Goal: Task Accomplishment & Management: Complete application form

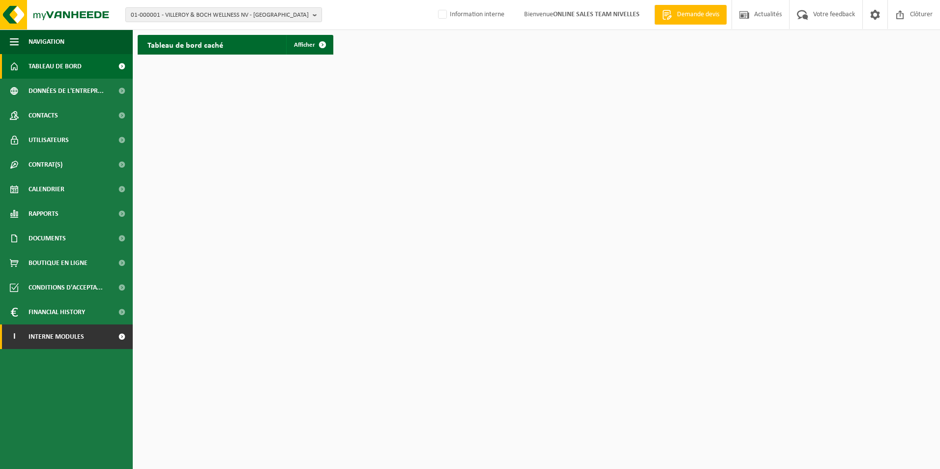
click at [49, 340] on span "Interne modules" at bounding box center [57, 336] width 56 height 25
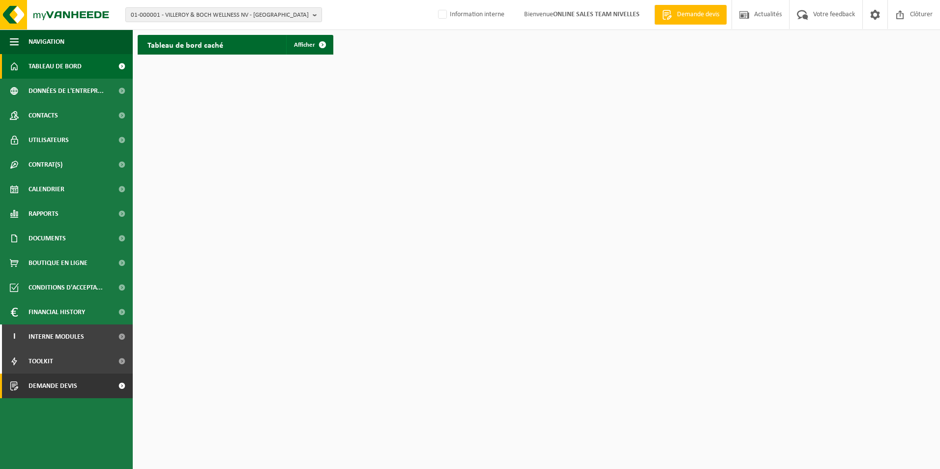
click at [45, 388] on span "Demande devis" at bounding box center [53, 386] width 49 height 25
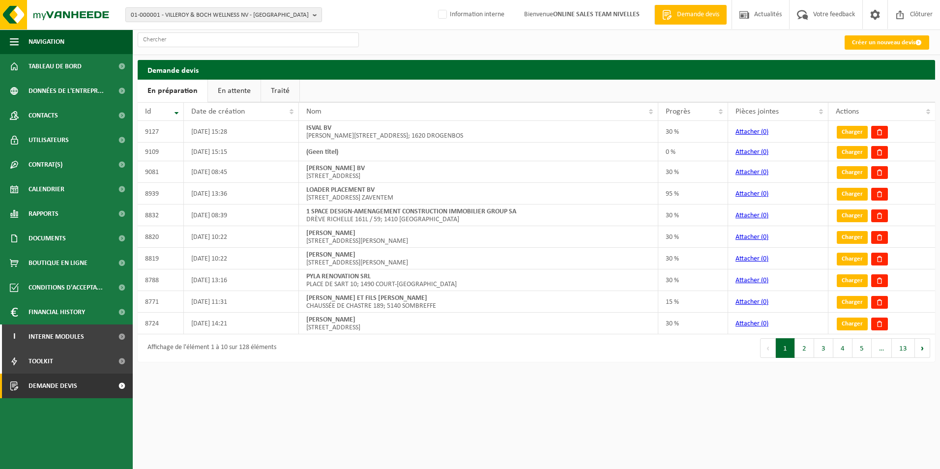
click at [227, 92] on link "En attente" at bounding box center [234, 91] width 53 height 23
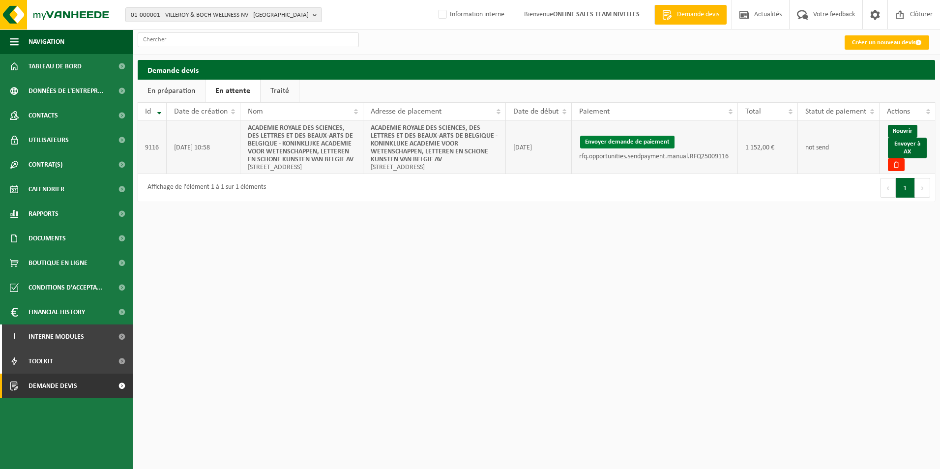
click at [653, 141] on button "Envoyer demande de paiement" at bounding box center [627, 142] width 94 height 13
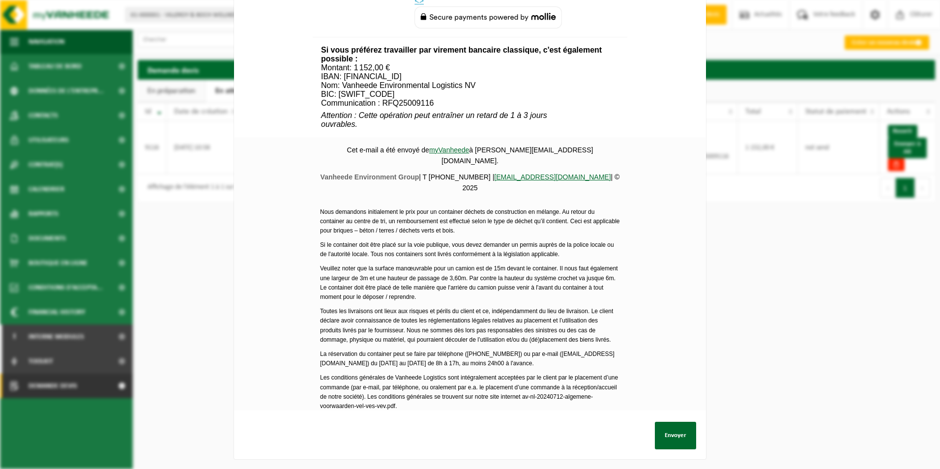
scroll to position [493, 0]
click at [663, 431] on button "Envoyer" at bounding box center [675, 436] width 41 height 28
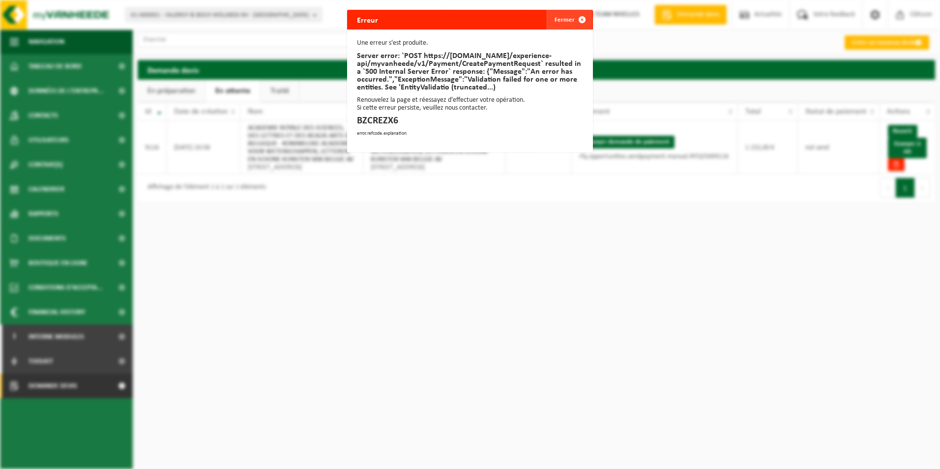
click at [564, 21] on button "Fermer" at bounding box center [569, 20] width 45 height 20
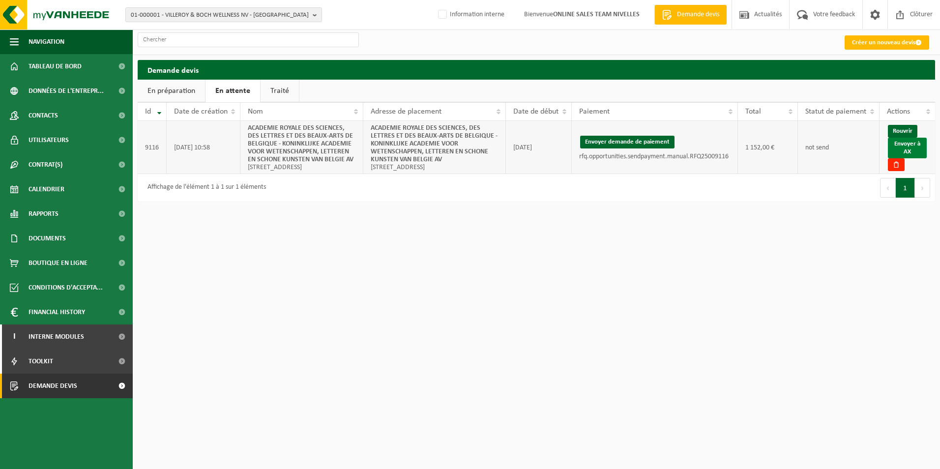
click at [911, 149] on link "Envoyer à AX" at bounding box center [907, 148] width 39 height 21
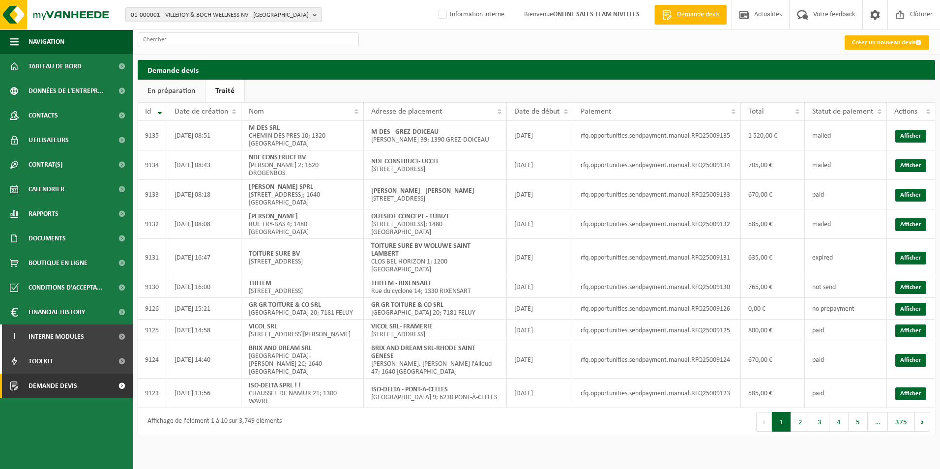
click at [170, 88] on link "En préparation" at bounding box center [171, 91] width 67 height 23
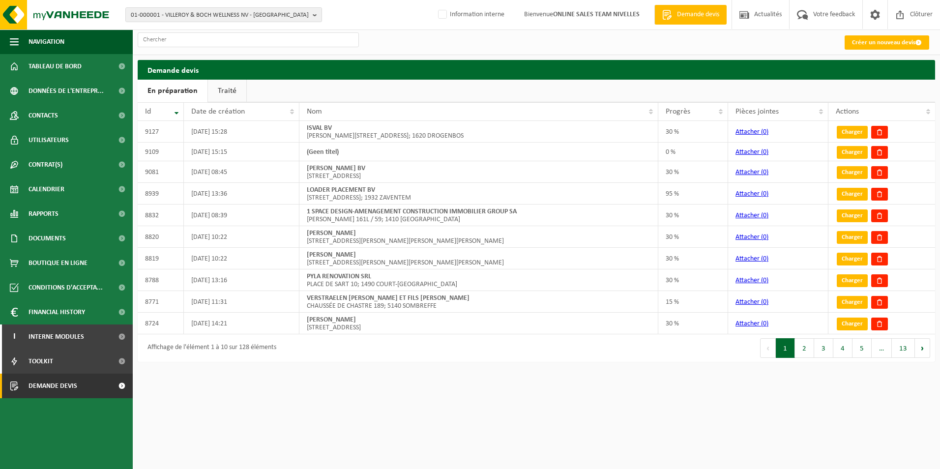
click at [226, 93] on link "Traité" at bounding box center [227, 91] width 38 height 23
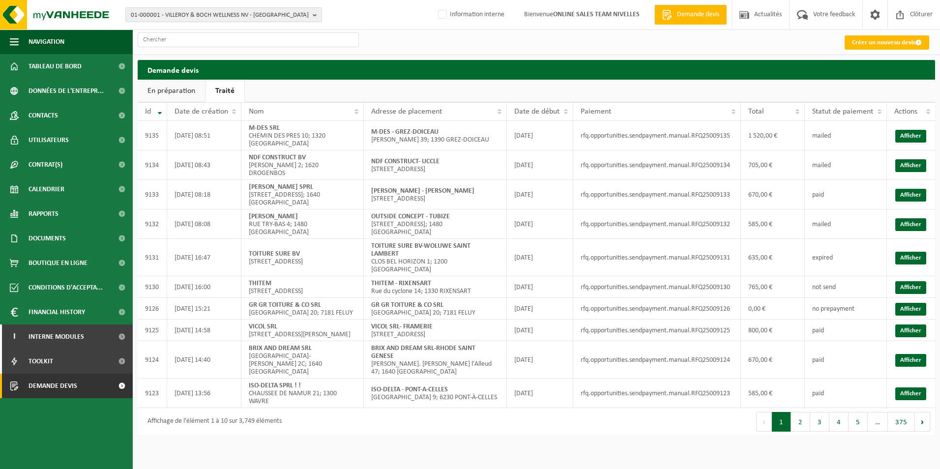
click at [163, 92] on link "En préparation" at bounding box center [171, 91] width 67 height 23
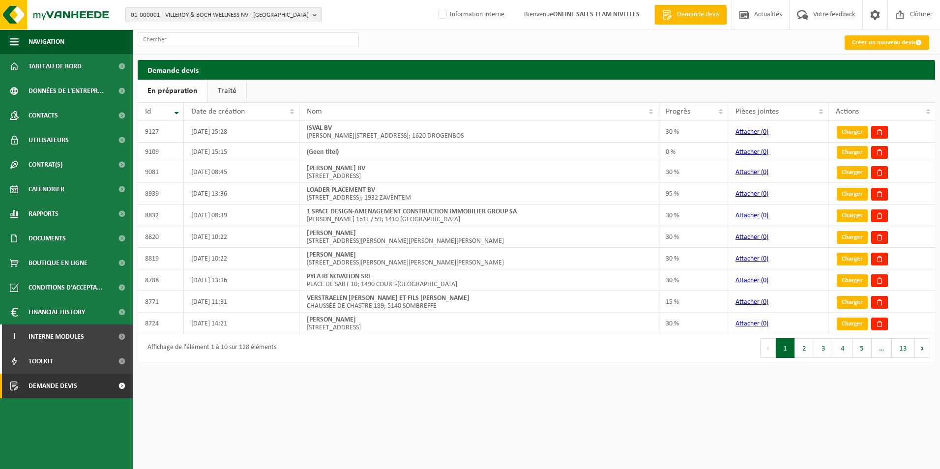
click at [233, 90] on link "Traité" at bounding box center [227, 91] width 38 height 23
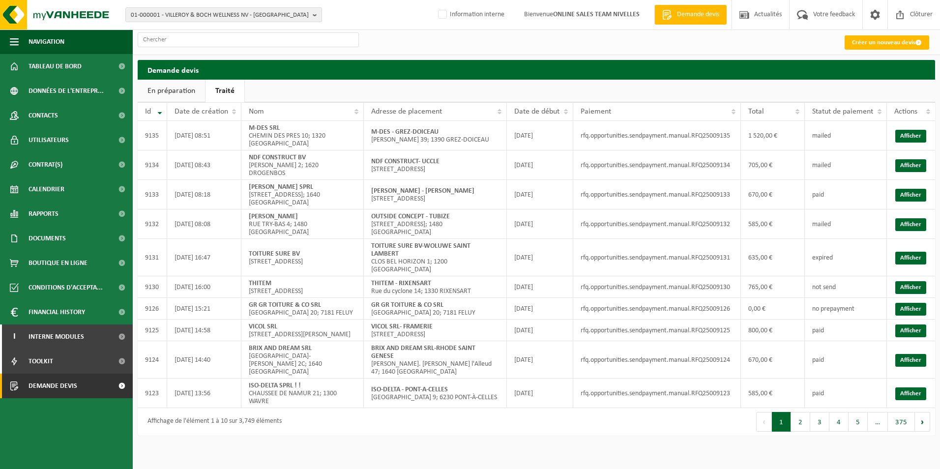
click at [156, 90] on link "En préparation" at bounding box center [171, 91] width 67 height 23
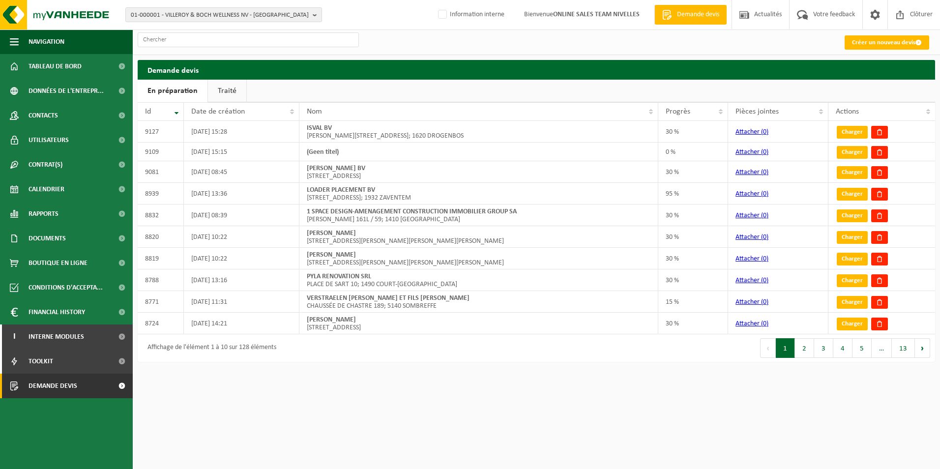
click at [223, 88] on link "Traité" at bounding box center [227, 91] width 38 height 23
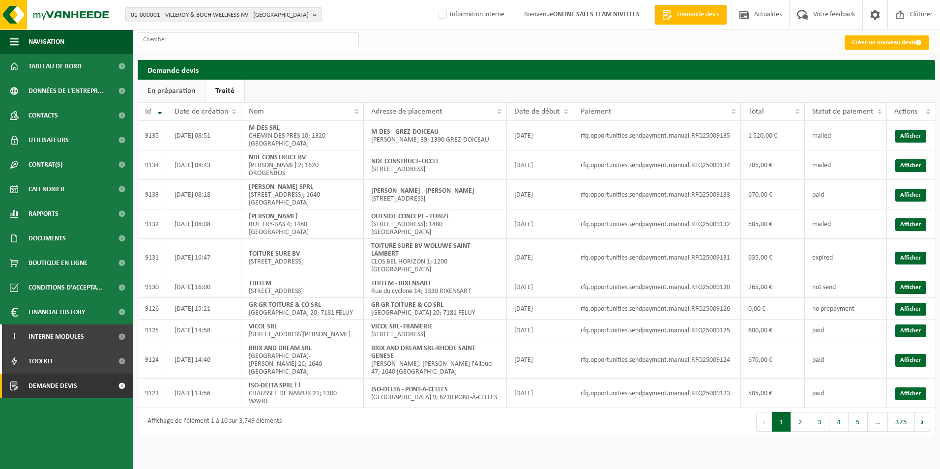
click at [167, 91] on link "En préparation" at bounding box center [171, 91] width 67 height 23
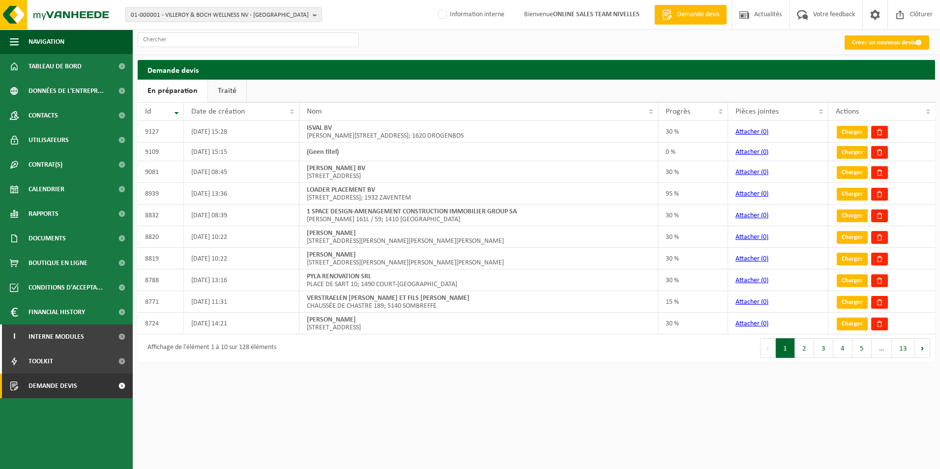
click at [219, 95] on link "Traité" at bounding box center [227, 91] width 38 height 23
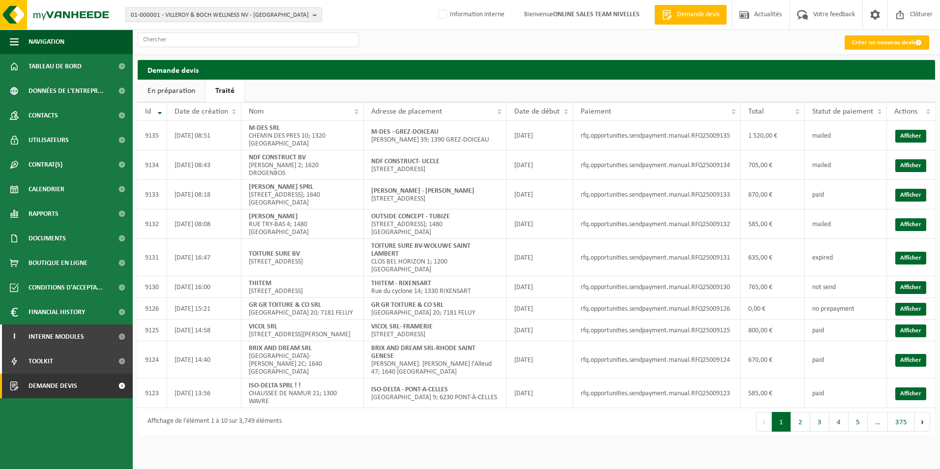
click at [158, 90] on link "En préparation" at bounding box center [171, 91] width 67 height 23
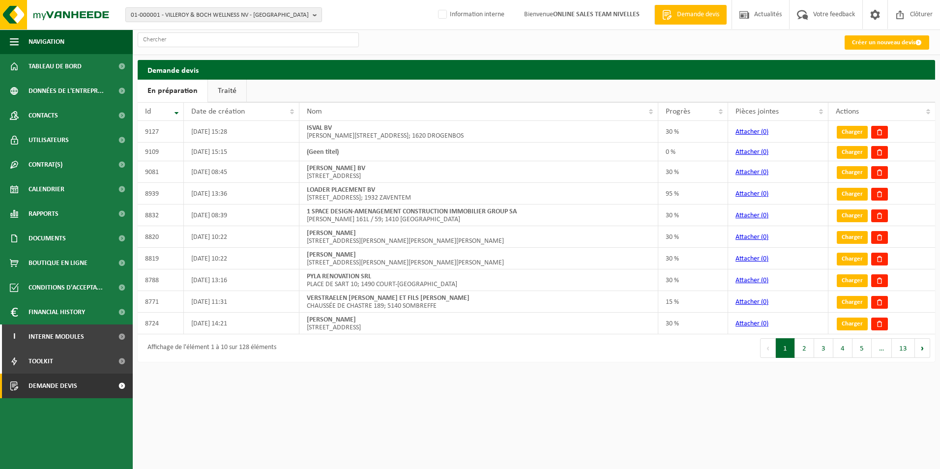
click at [208, 87] on link "Traité" at bounding box center [227, 91] width 38 height 23
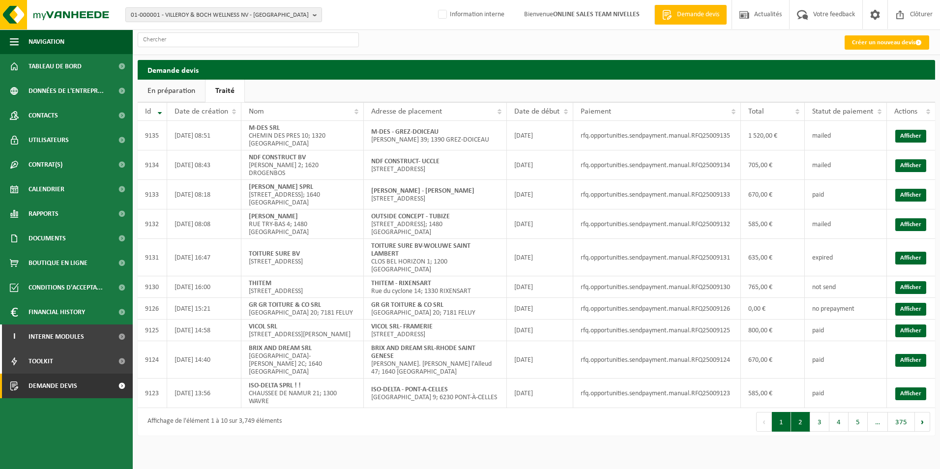
click at [798, 417] on button "2" at bounding box center [800, 422] width 19 height 20
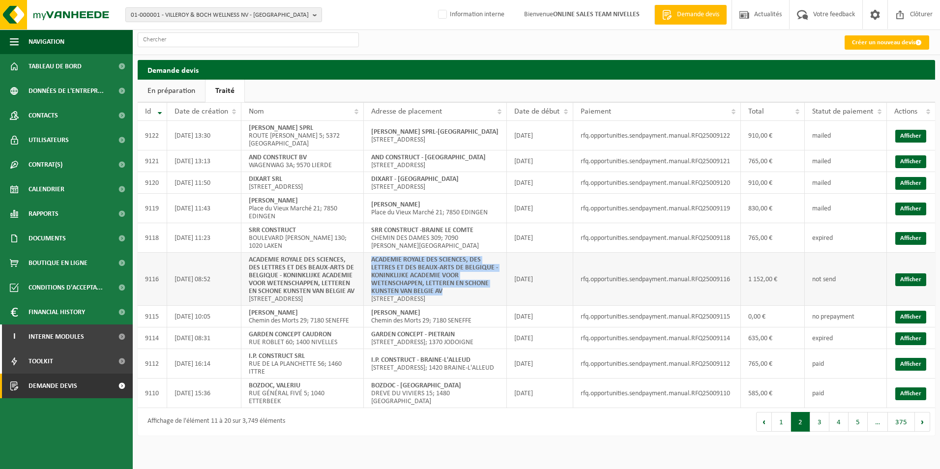
drag, startPoint x: 371, startPoint y: 260, endPoint x: 466, endPoint y: 292, distance: 100.1
click at [466, 292] on td "ACADEMIE ROYALE DES SCIENCES, DES LETTRES ET DES BEAUX-ARTS DE BELGIQUE - KONIN…" at bounding box center [435, 279] width 143 height 53
copy strong "ACADEMIE ROYALE DES SCIENCES, DES LETTRES ET DES BEAUX-ARTS DE BELGIQUE - KONIN…"
click at [912, 277] on link "Afficher" at bounding box center [910, 279] width 31 height 13
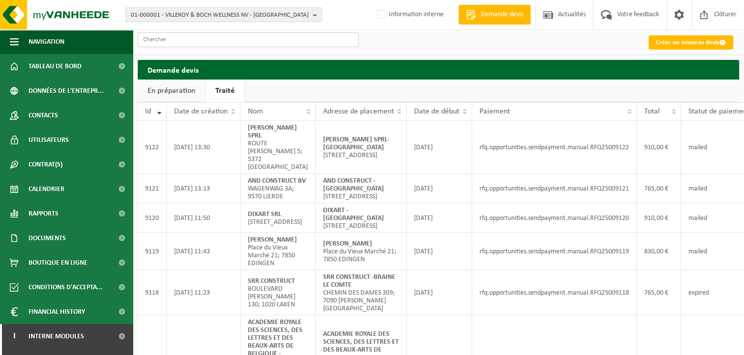
click at [175, 45] on input "text" at bounding box center [248, 39] width 221 height 15
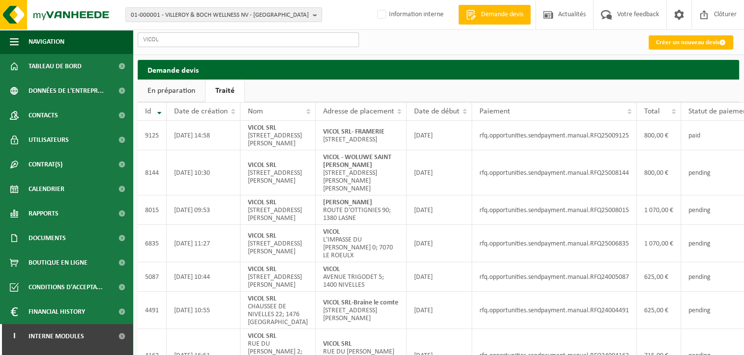
type input "VICOL"
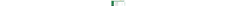
scroll to position [0, 39]
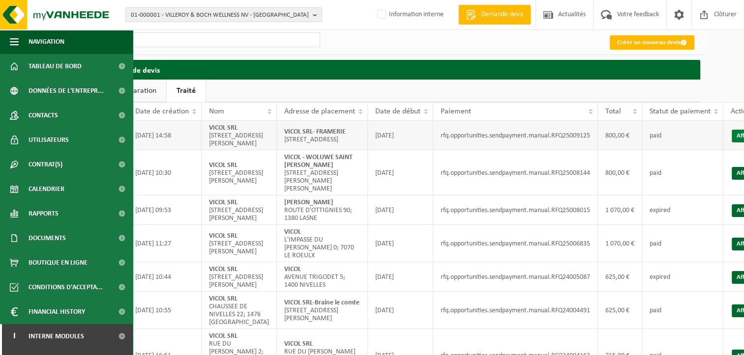
click at [731, 143] on link "Afficher" at bounding box center [746, 136] width 31 height 13
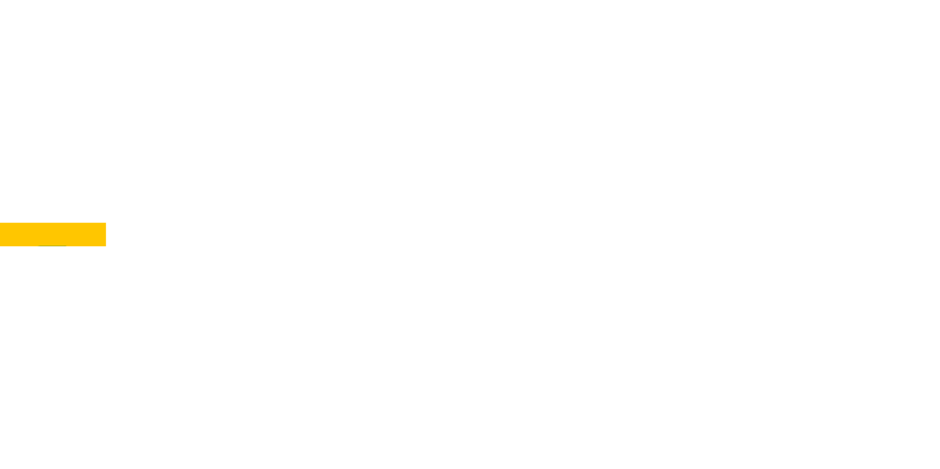
scroll to position [0, 0]
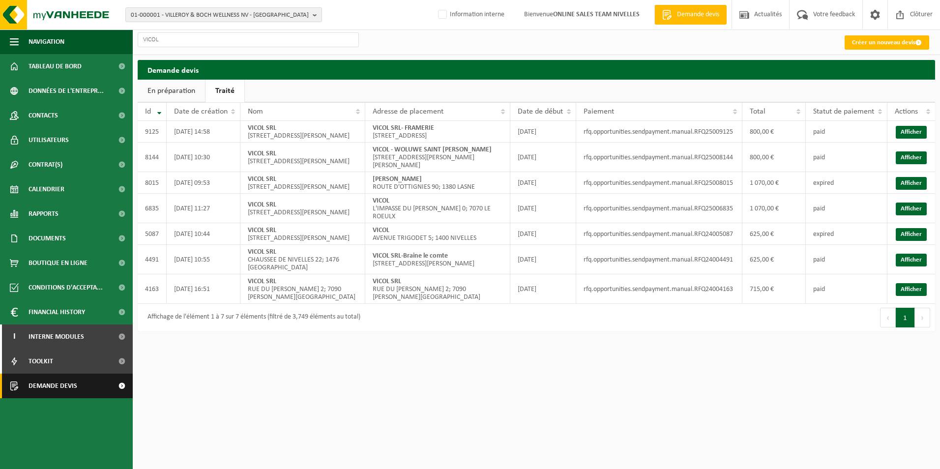
click at [48, 389] on span "Demande devis" at bounding box center [53, 386] width 49 height 25
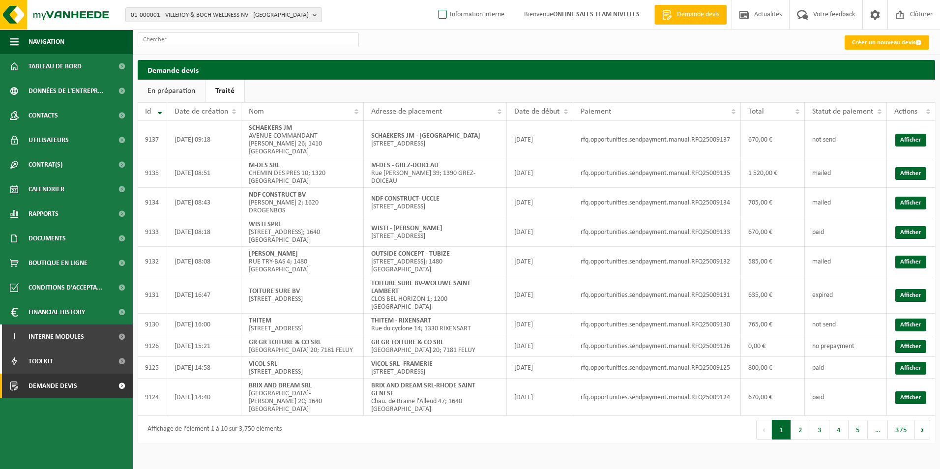
click at [475, 16] on label "Information interne" at bounding box center [470, 14] width 68 height 15
click at [435, 0] on input "Information interne" at bounding box center [434, 0] width 0 height 0
checkbox input "true"
click at [891, 46] on link "Créer un nouveau devis" at bounding box center [887, 42] width 85 height 14
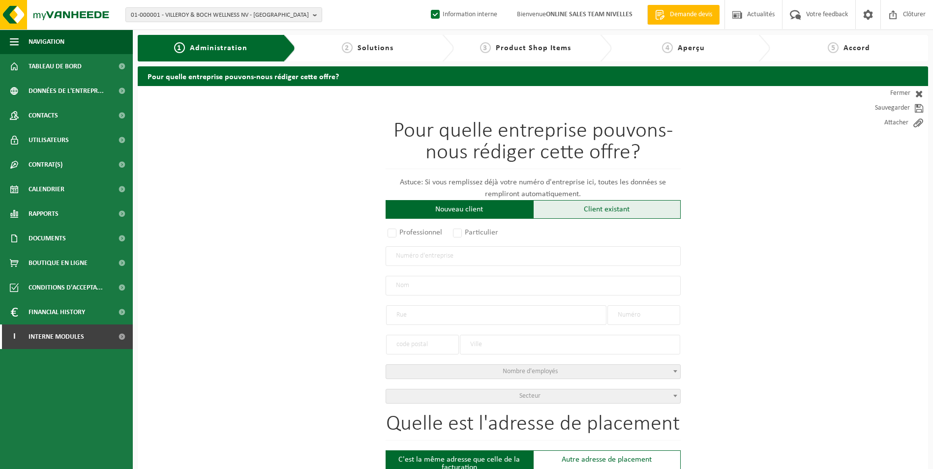
click at [588, 205] on div "Client existant" at bounding box center [606, 209] width 147 height 19
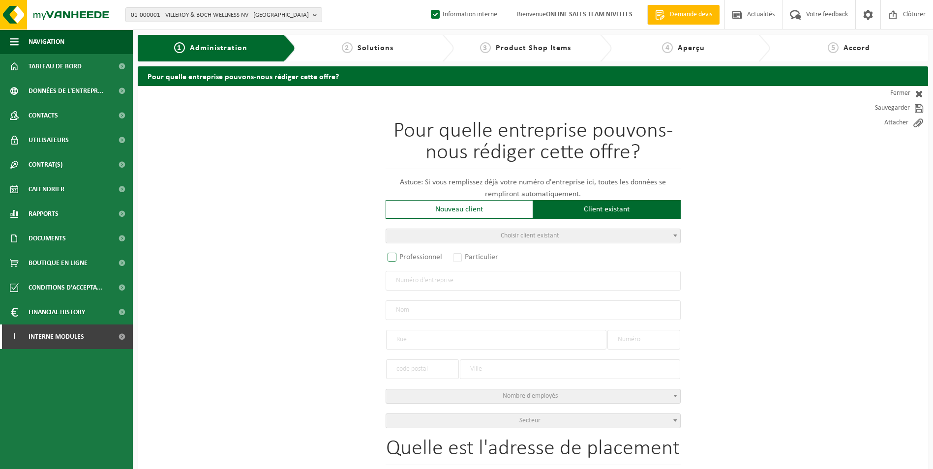
click at [430, 256] on label "Professionnel" at bounding box center [414, 257] width 59 height 14
click at [408, 256] on input "Professionnel" at bounding box center [405, 258] width 6 height 6
radio input "true"
click at [452, 284] on input "text" at bounding box center [532, 281] width 295 height 20
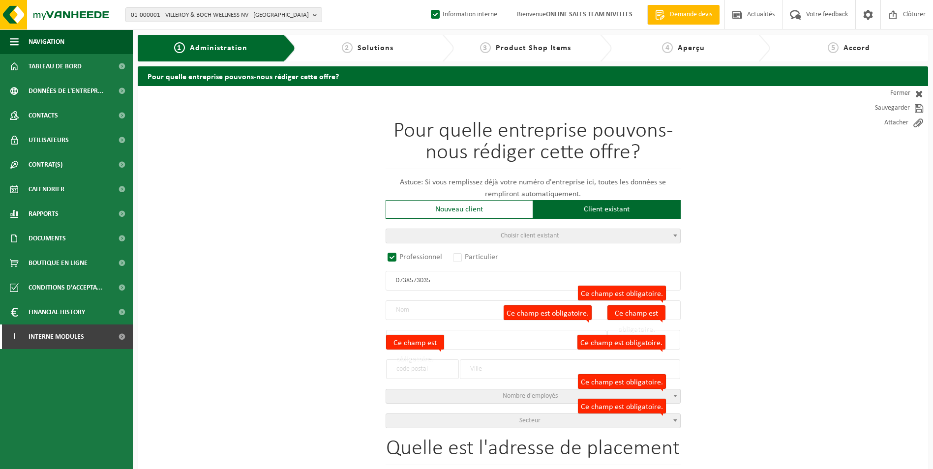
click at [419, 282] on input "0738573035" at bounding box center [532, 281] width 295 height 20
click at [436, 282] on input "0738573035" at bounding box center [532, 281] width 295 height 20
click at [397, 283] on input "0738573035" at bounding box center [532, 281] width 295 height 20
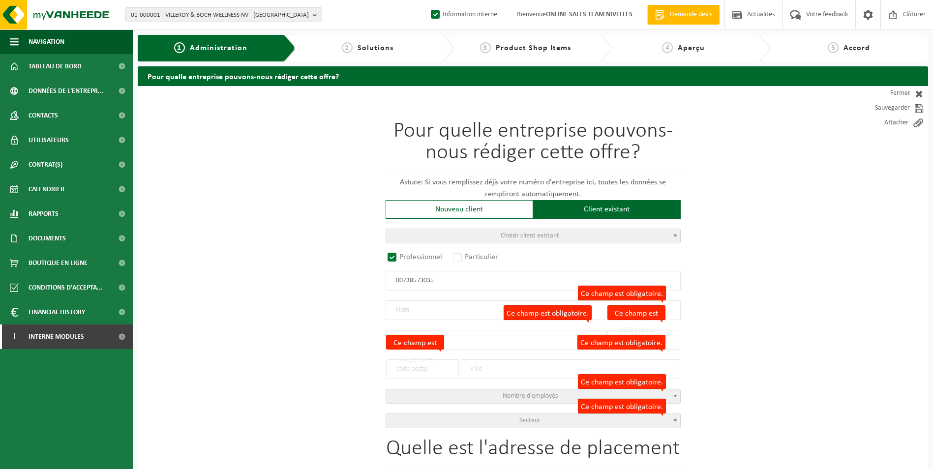
click at [398, 282] on input "00738573035" at bounding box center [532, 281] width 295 height 20
click at [408, 282] on input "0738573035" at bounding box center [532, 281] width 295 height 20
type input "0739573035"
radio input "false"
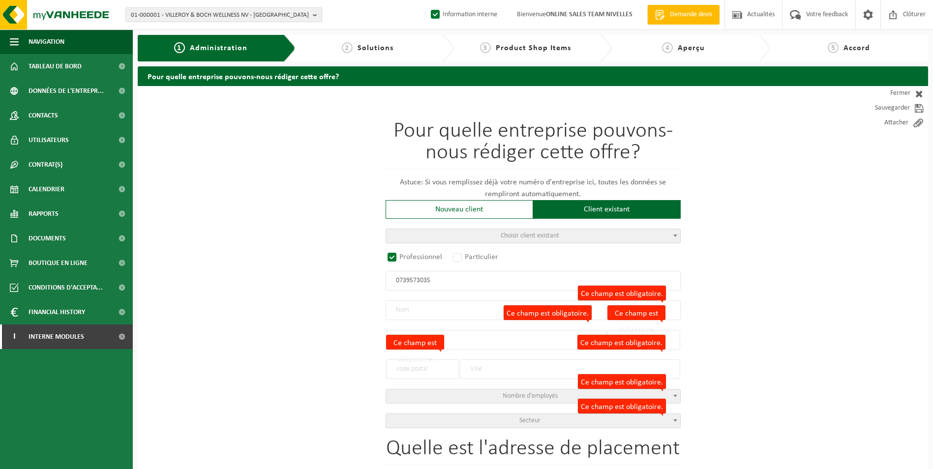
select select
type input "KWALITY CONCEPT SRL"
type input "RUE DE MONS"
type input "64"
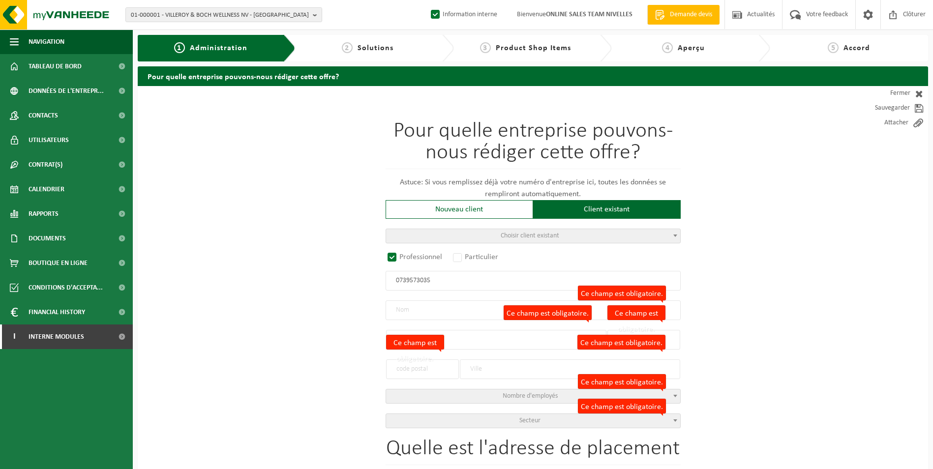
type input "1400"
type input "NIVELLES"
type input "2296756694"
radio input "true"
select select "146873"
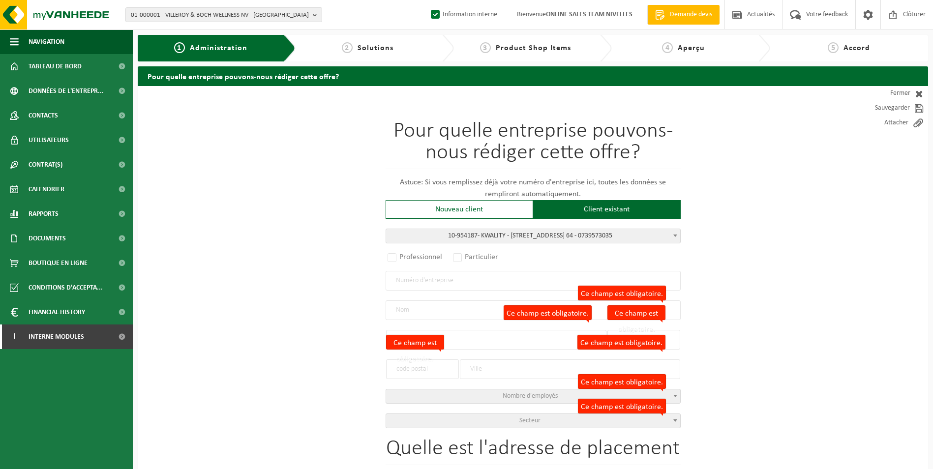
type input "0739.573.035"
type input "KWALITY"
type input "RUE DE MONS"
type input "64"
type input "1400"
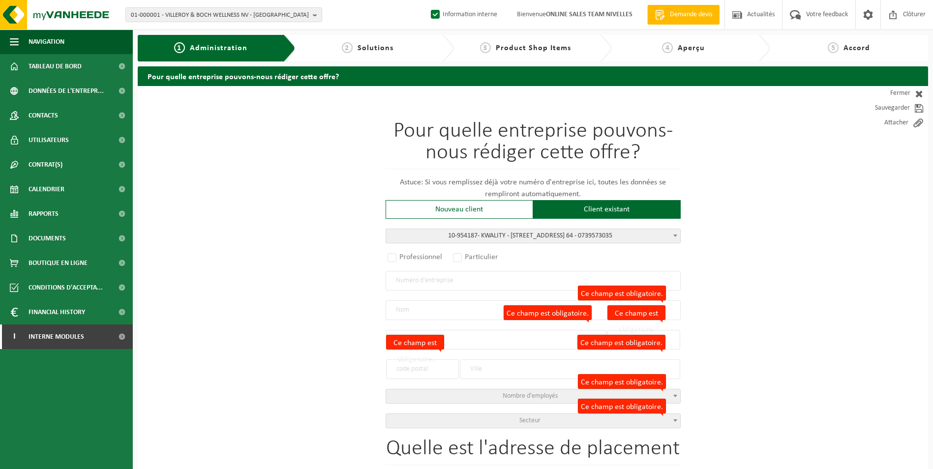
type input "NIVELLES"
select select "11"
type input "KWALITY"
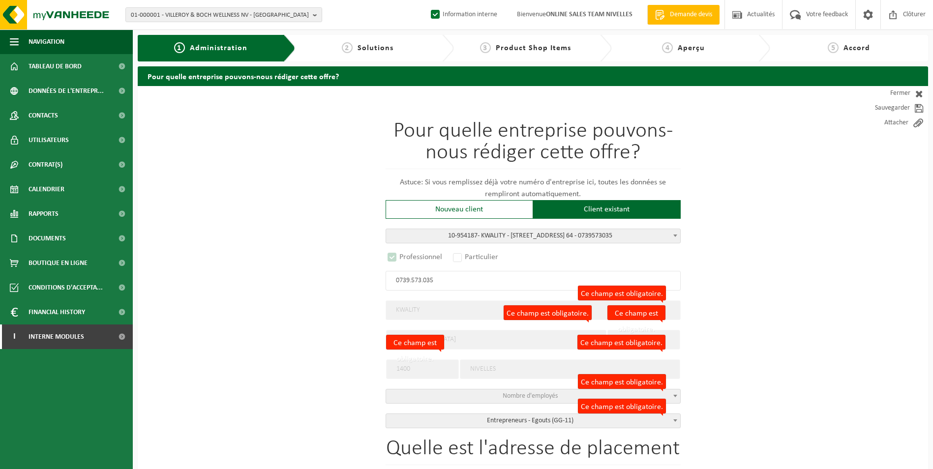
select select "D"
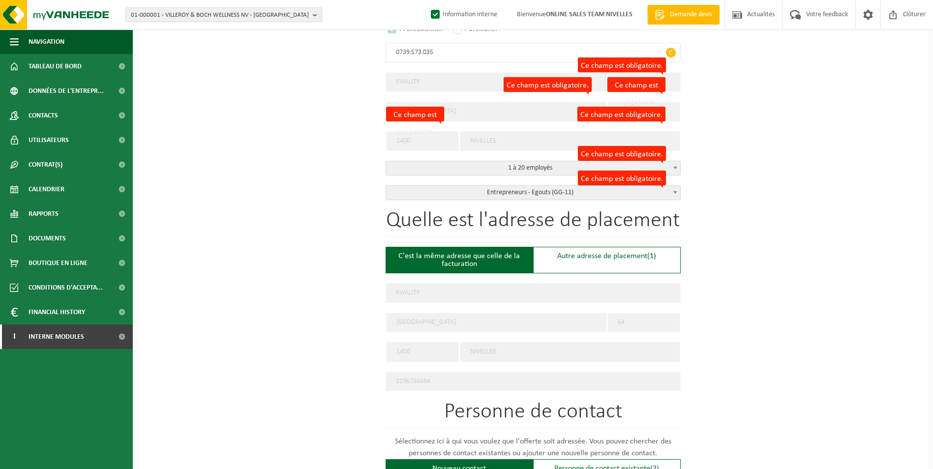
scroll to position [246, 0]
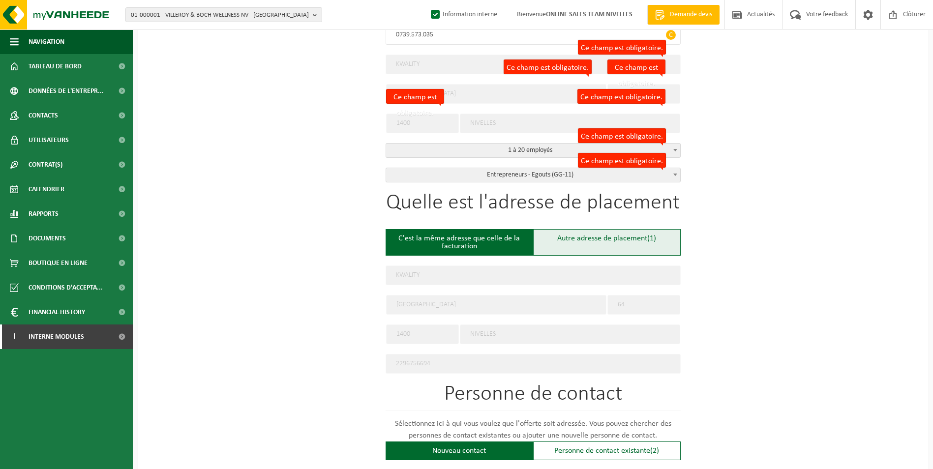
click at [583, 242] on div "Autre adresse de placement (1)" at bounding box center [606, 242] width 147 height 27
type input "Chantier -"
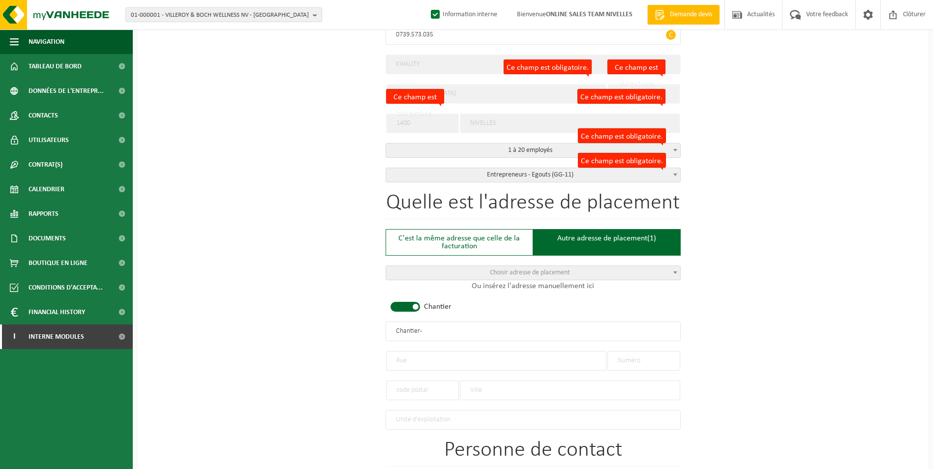
click at [409, 305] on span at bounding box center [404, 307] width 29 height 10
click at [424, 359] on input "text" at bounding box center [496, 361] width 220 height 20
type input "r"
type input "RUE DE NINOVE"
click at [647, 358] on input "text" at bounding box center [643, 361] width 73 height 20
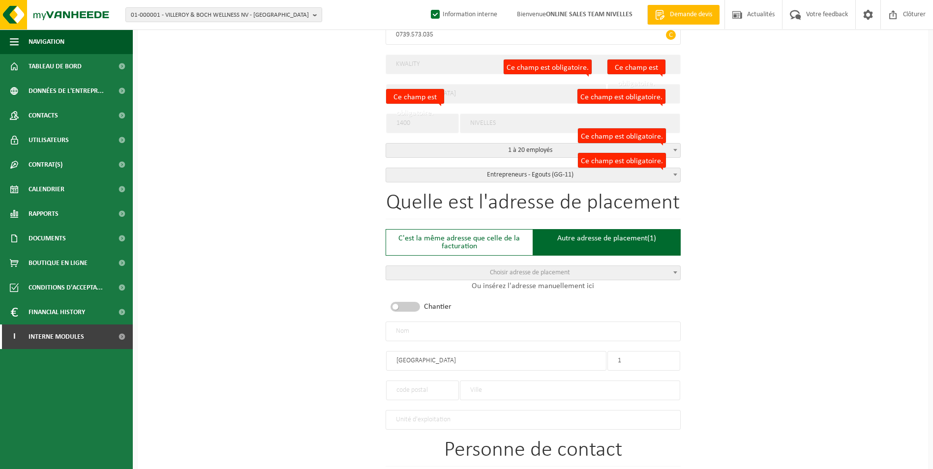
type input "1"
click at [479, 385] on input "text" at bounding box center [570, 390] width 220 height 20
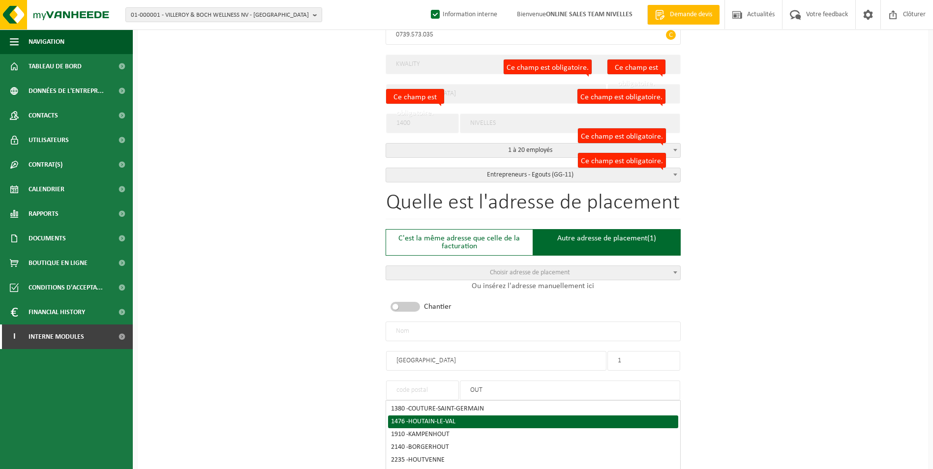
type input "OUT"
click at [484, 418] on div "1476 - HOUTAIN-LE-VAL" at bounding box center [533, 421] width 284 height 7
type input "1476"
type input "HOUTAIN-LE-VAL"
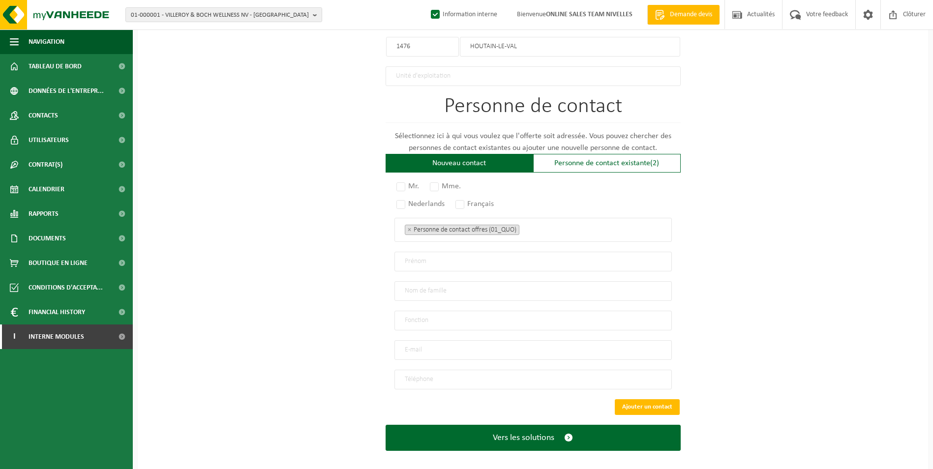
scroll to position [590, 0]
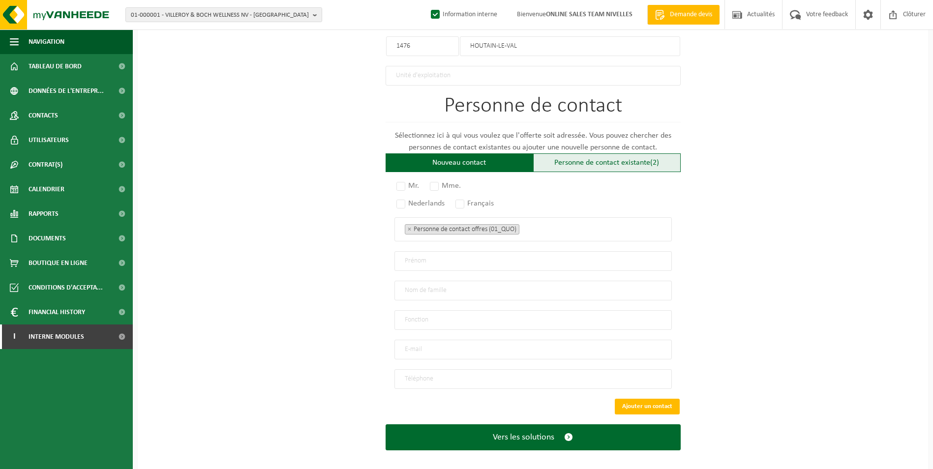
click at [573, 164] on div "Personne de contact existante (2)" at bounding box center [606, 162] width 147 height 19
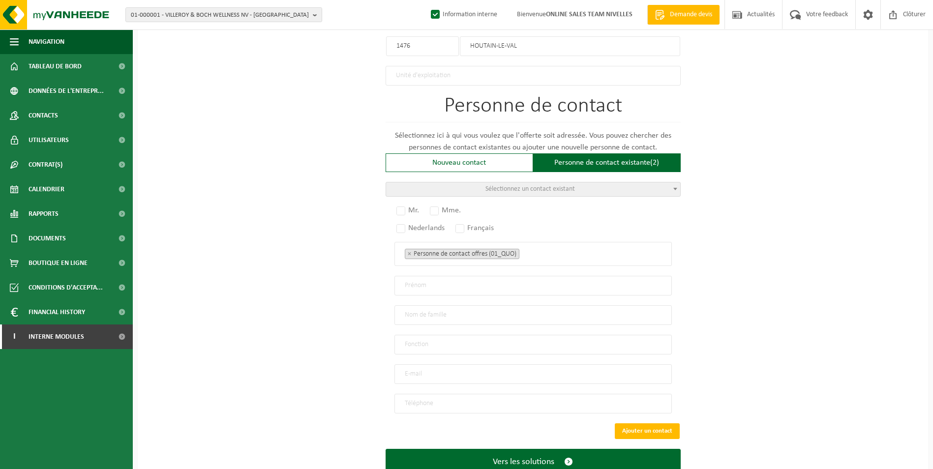
click at [531, 187] on span "Sélectionnez un contact existant" at bounding box center [529, 188] width 89 height 7
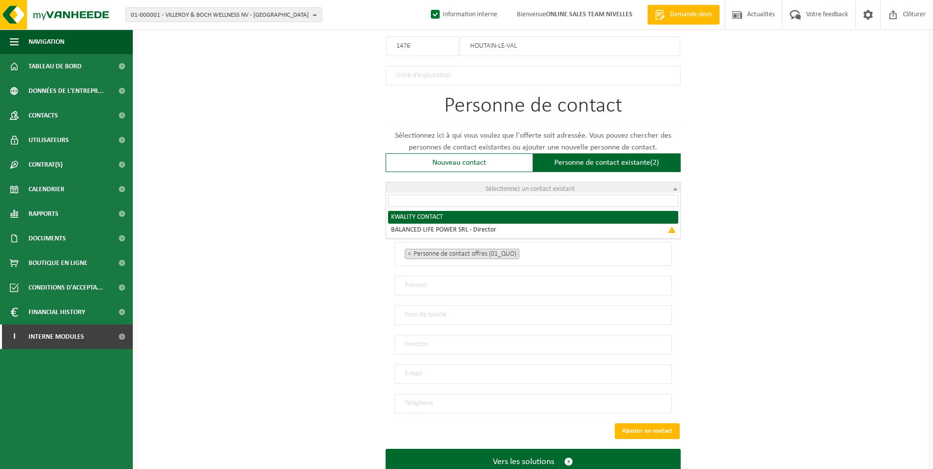
radio input "true"
select select "{"code":"10-954188","firstname":"CONTACT","surname":"KWALITY","gender":"Unknown…"
type input "CONTACT"
type input "KWALITY"
type input "info@kwality.be"
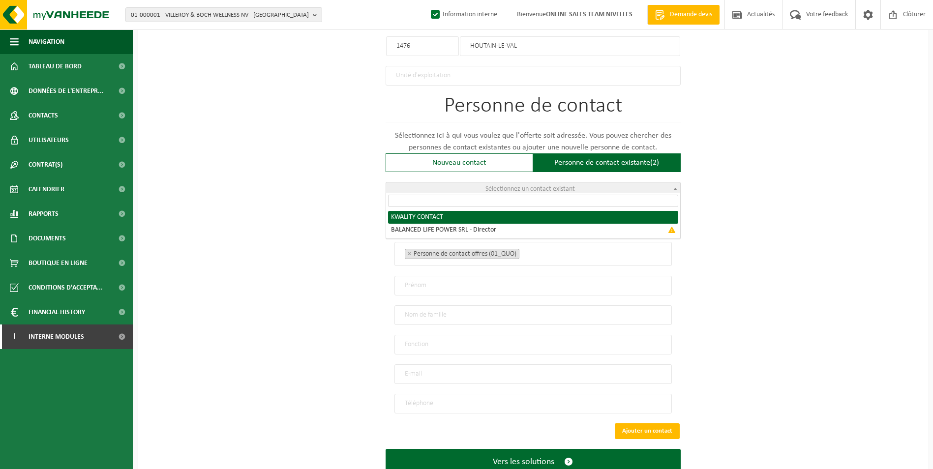
type input "0476643240"
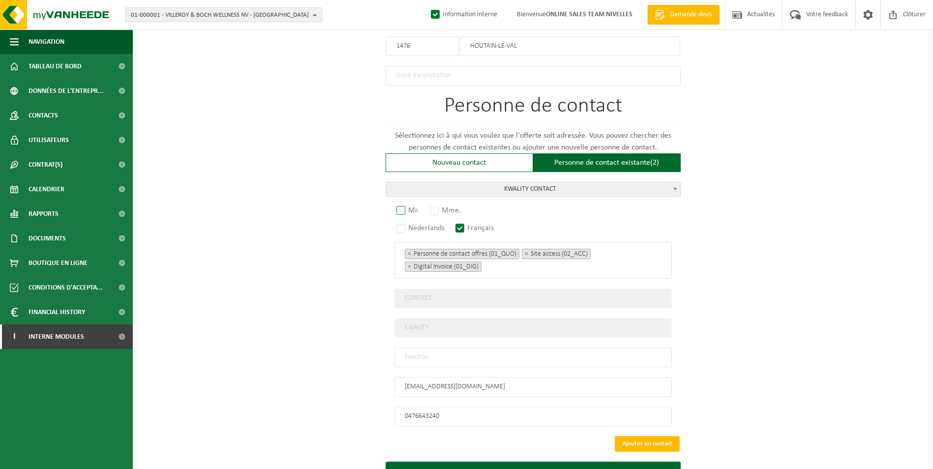
click at [407, 204] on label "Mr." at bounding box center [408, 211] width 28 height 14
radio input "true"
click at [460, 352] on input "text" at bounding box center [532, 358] width 277 height 20
type input "CONTACT"
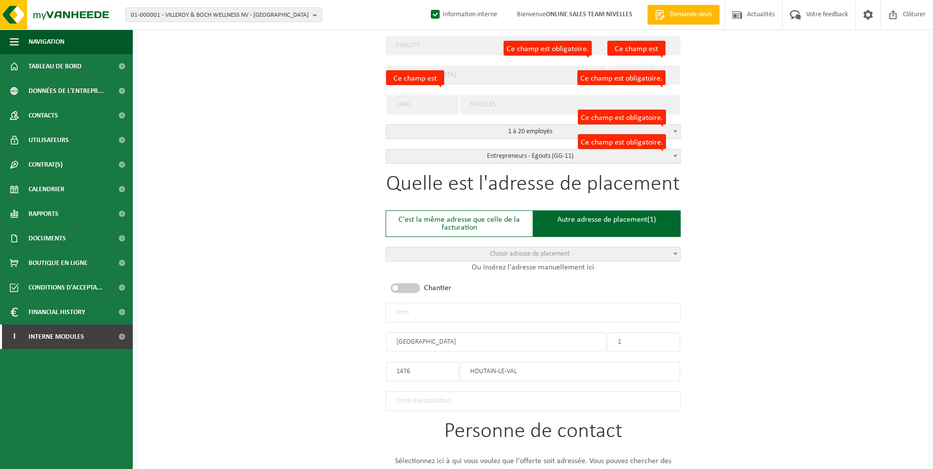
scroll to position [246, 0]
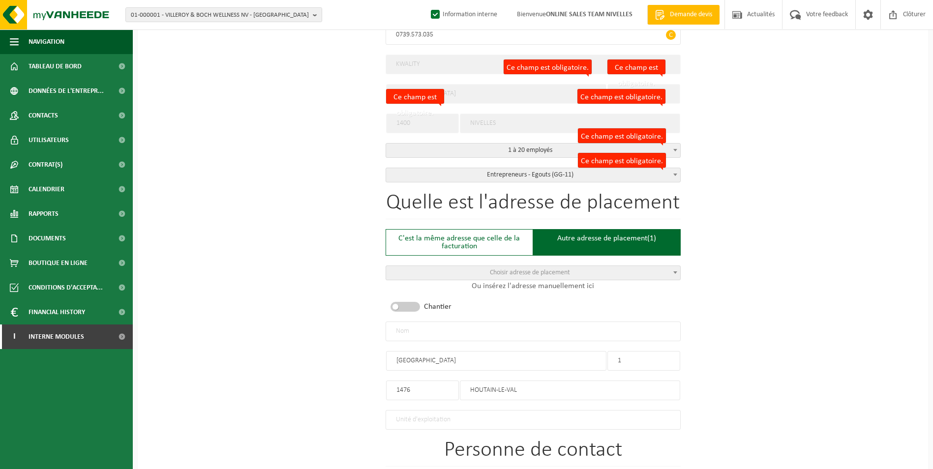
click at [443, 326] on input "text" at bounding box center [532, 332] width 295 height 20
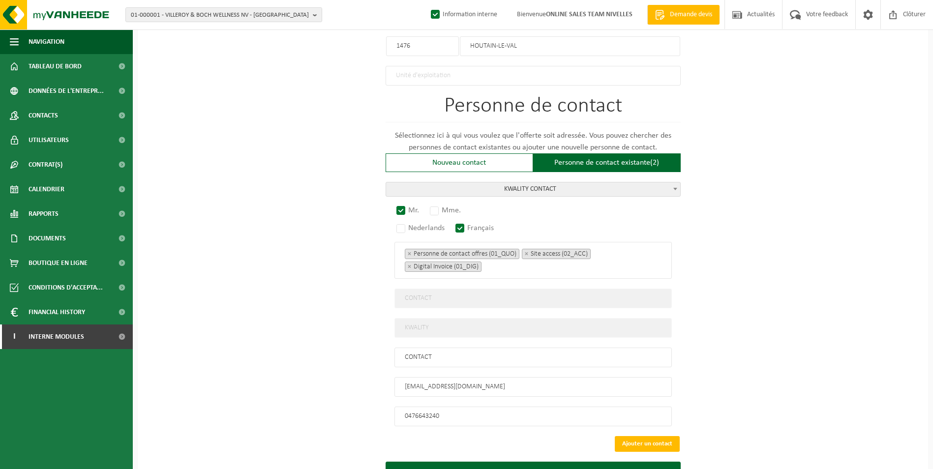
scroll to position [631, 0]
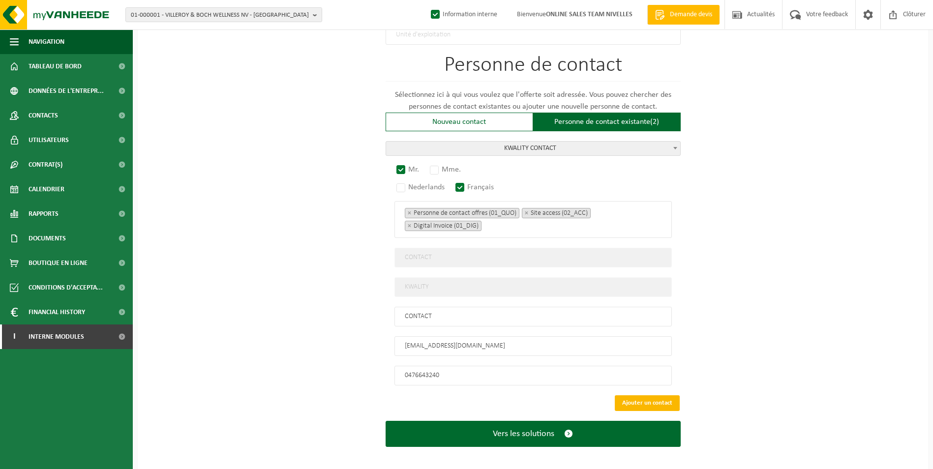
type input "KWALITY-HOUTAIN LE VAL"
click at [634, 398] on button "Ajouter un contact" at bounding box center [646, 403] width 65 height 16
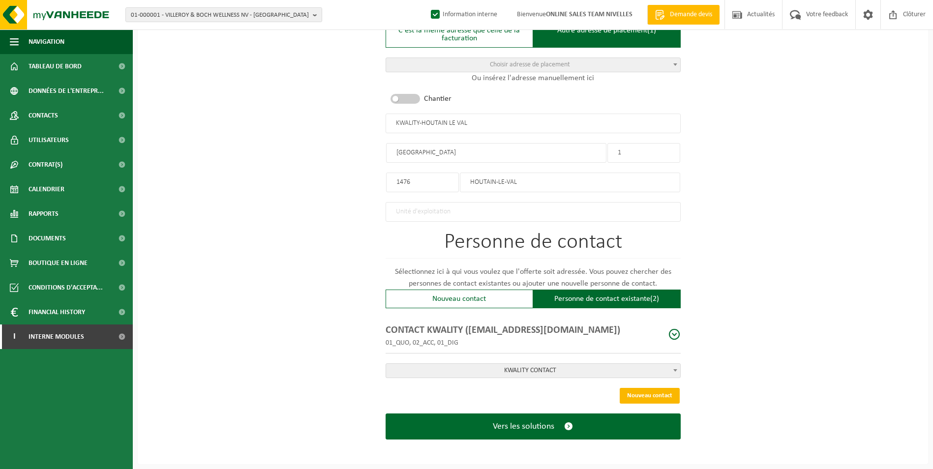
scroll to position [449, 0]
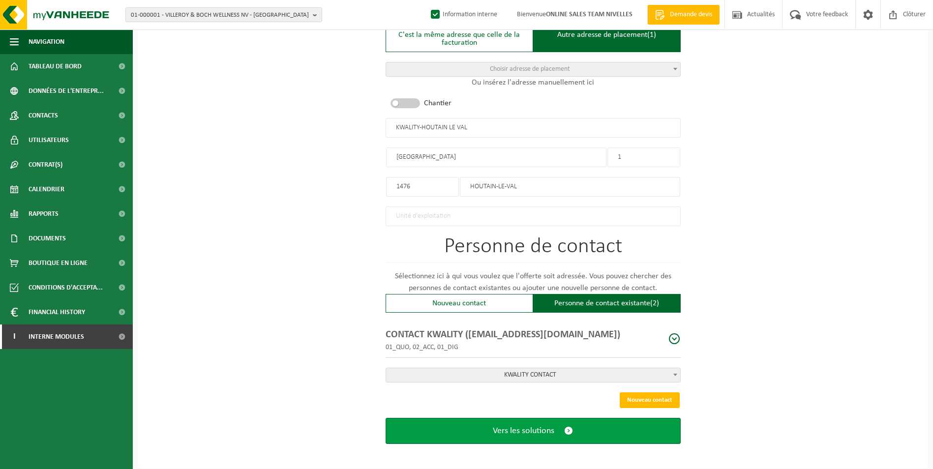
click at [520, 428] on span "Vers les solutions" at bounding box center [523, 431] width 61 height 10
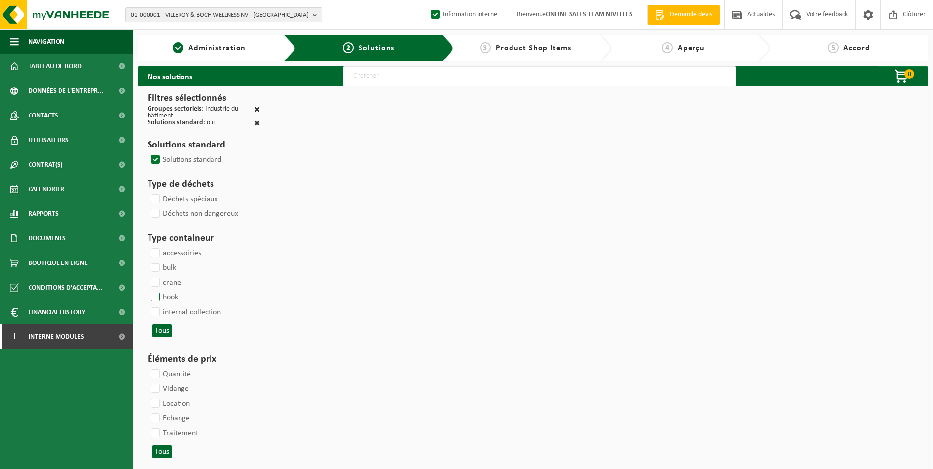
click at [164, 294] on label "hook" at bounding box center [163, 297] width 29 height 15
click at [147, 290] on input "hook" at bounding box center [147, 290] width 0 height 0
checkbox input "true"
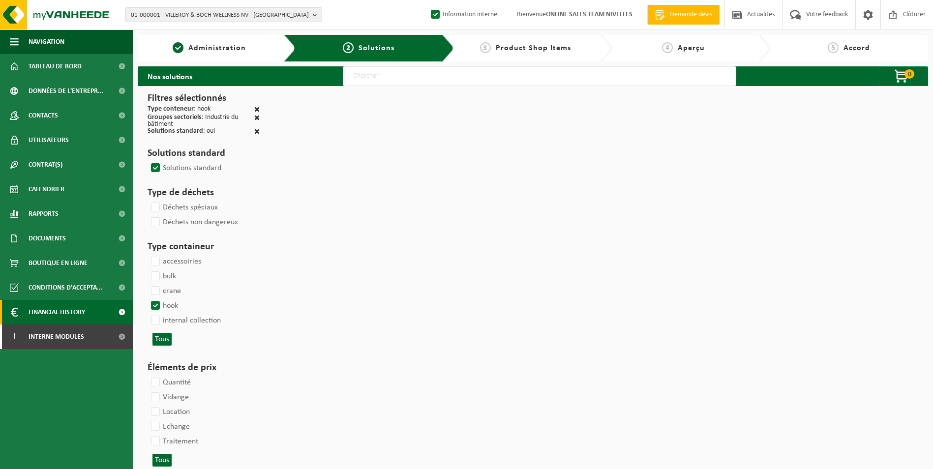
select select
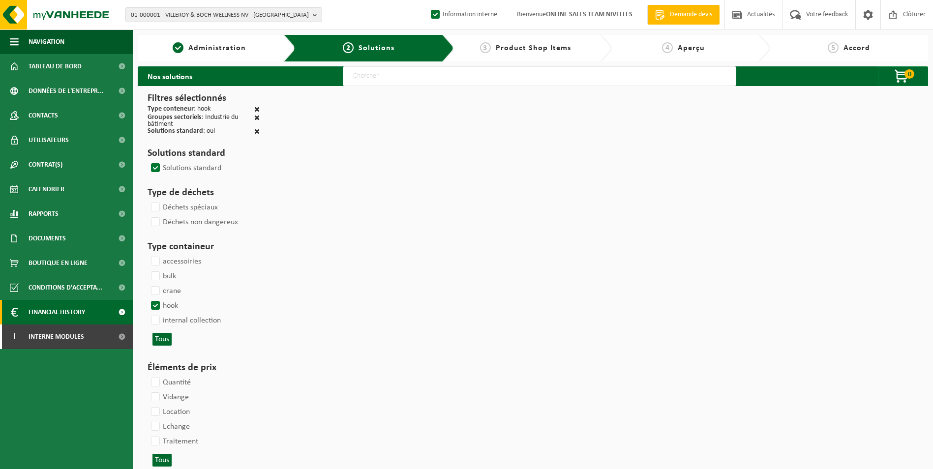
select select
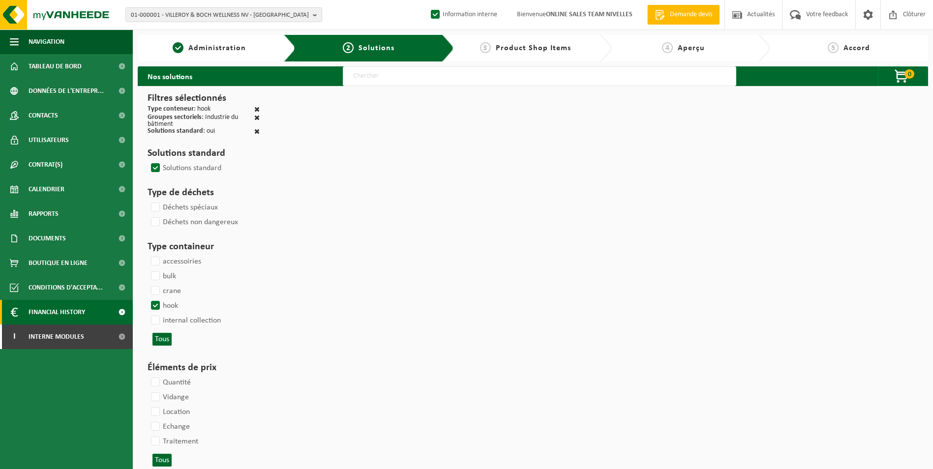
select select
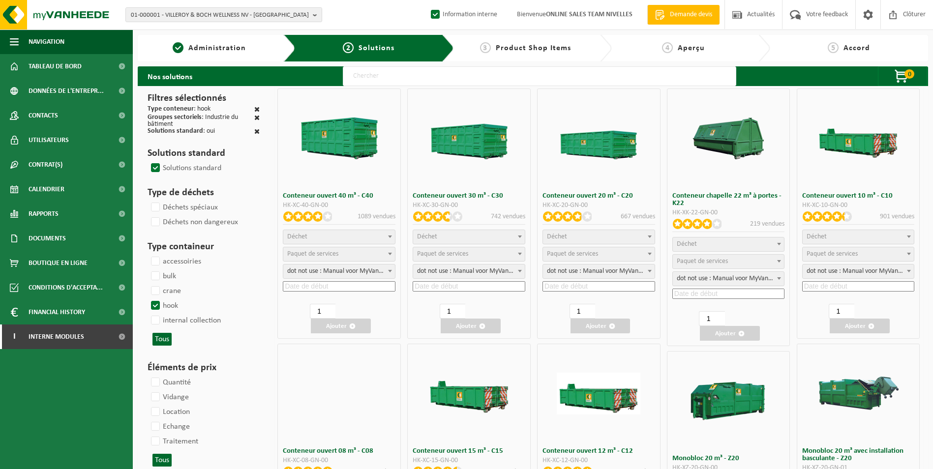
select select
select select "197"
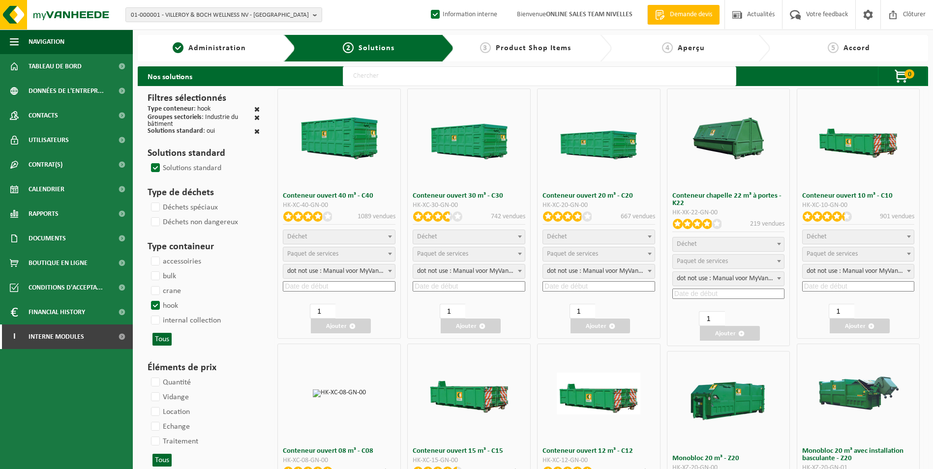
select select
select select "8"
select select
select select "7"
select select
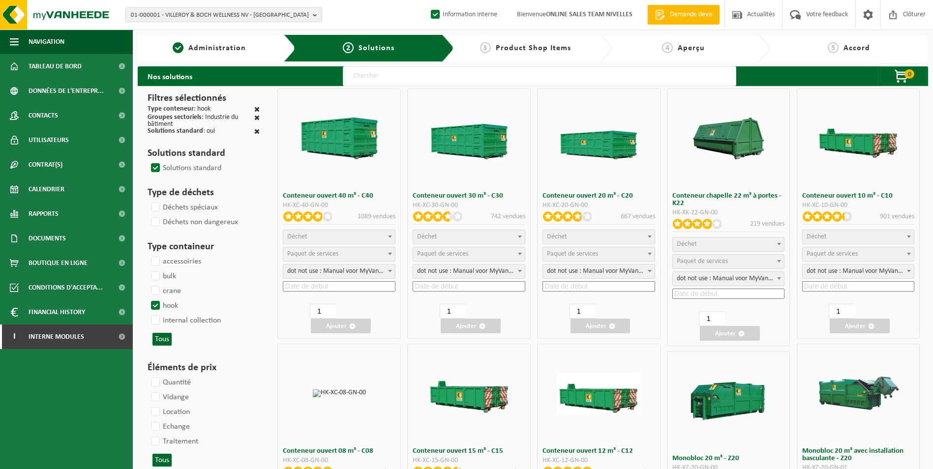
select select "7"
select select
select select "25"
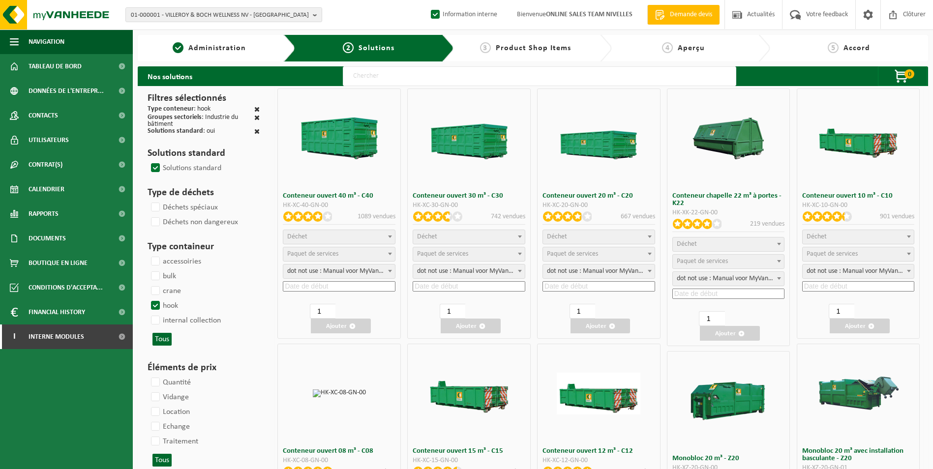
select select "25"
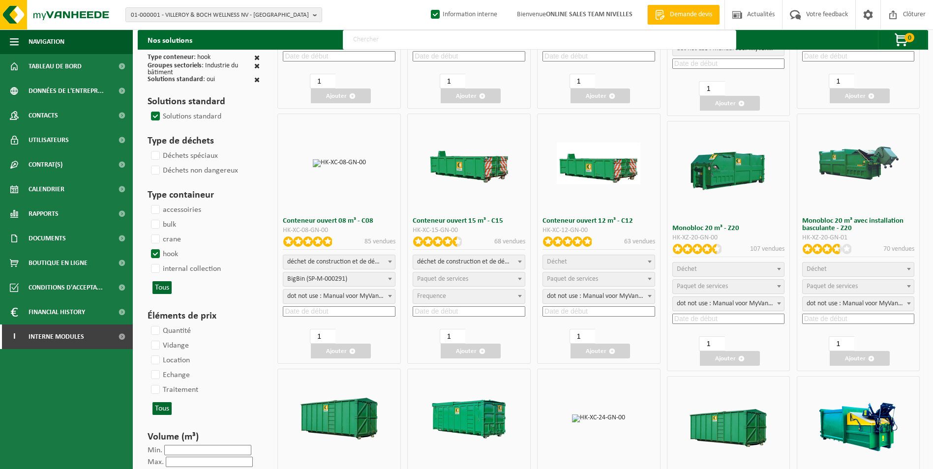
scroll to position [246, 0]
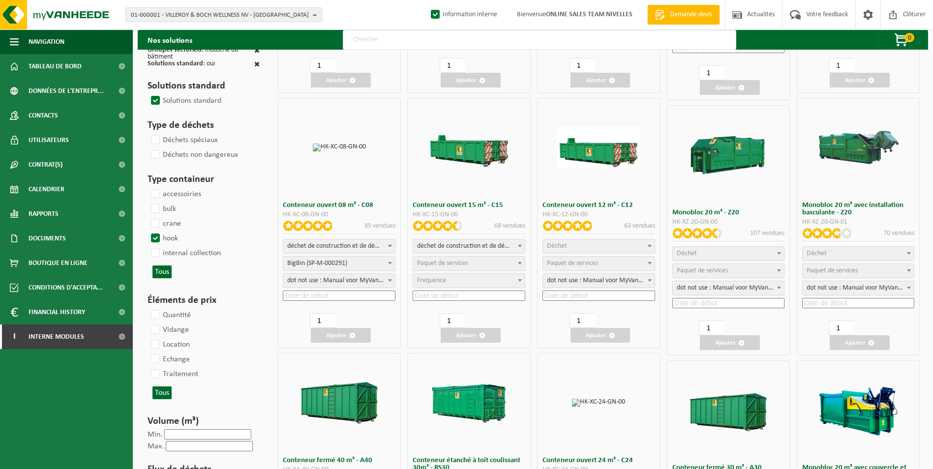
click at [582, 243] on span "Déchet" at bounding box center [599, 246] width 112 height 14
select select "31"
select select
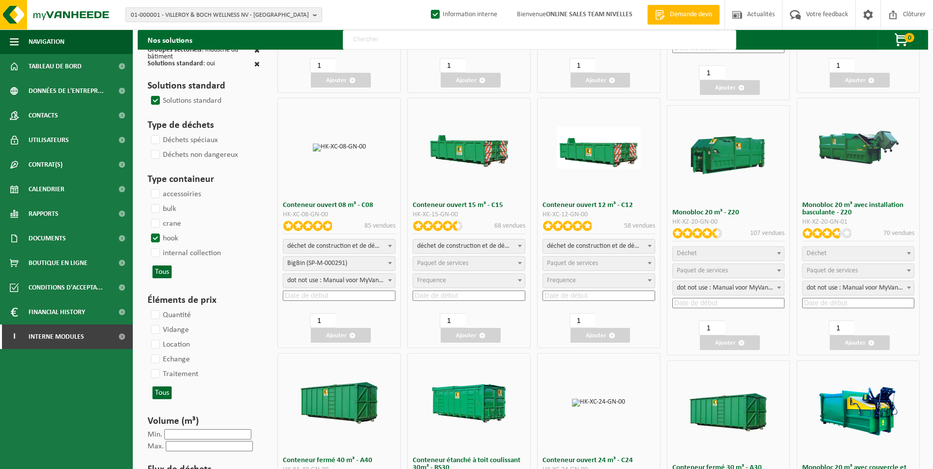
select select
click at [575, 267] on span "Paquet de services" at bounding box center [599, 264] width 112 height 14
select select "197"
select select "25"
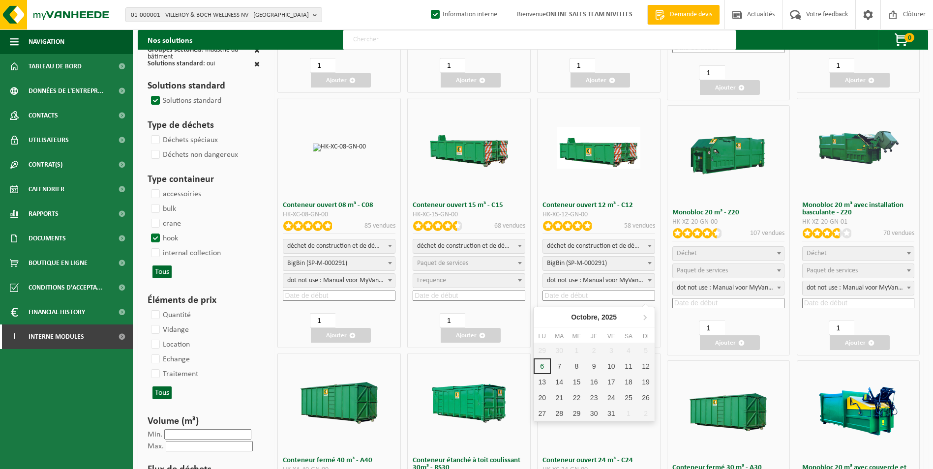
click at [567, 293] on input at bounding box center [598, 296] width 113 height 10
click at [591, 366] on div "9" at bounding box center [593, 366] width 17 height 16
type input "[DATE]"
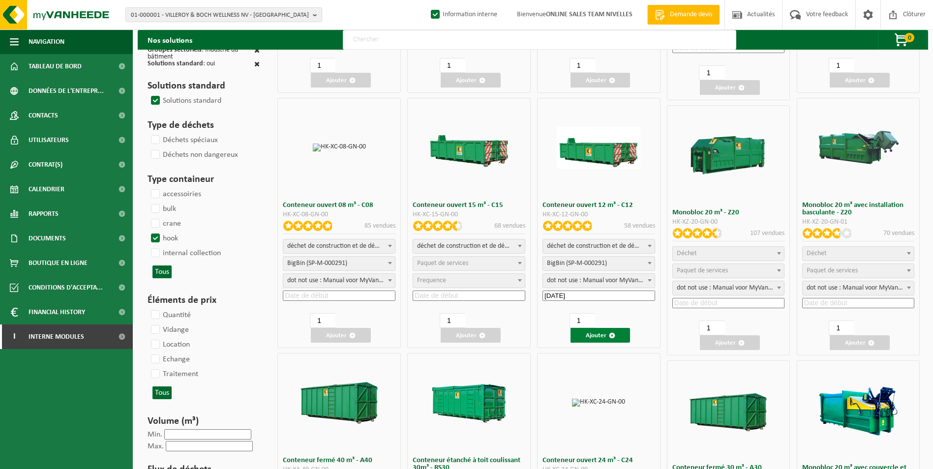
click at [606, 338] on button "Ajouter" at bounding box center [600, 335] width 60 height 15
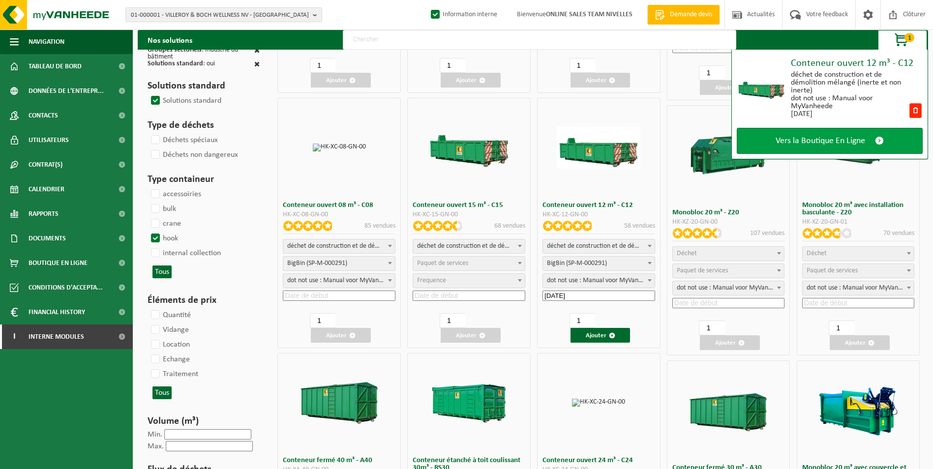
click at [821, 148] on link "Vers la Boutique En Ligne" at bounding box center [829, 141] width 186 height 26
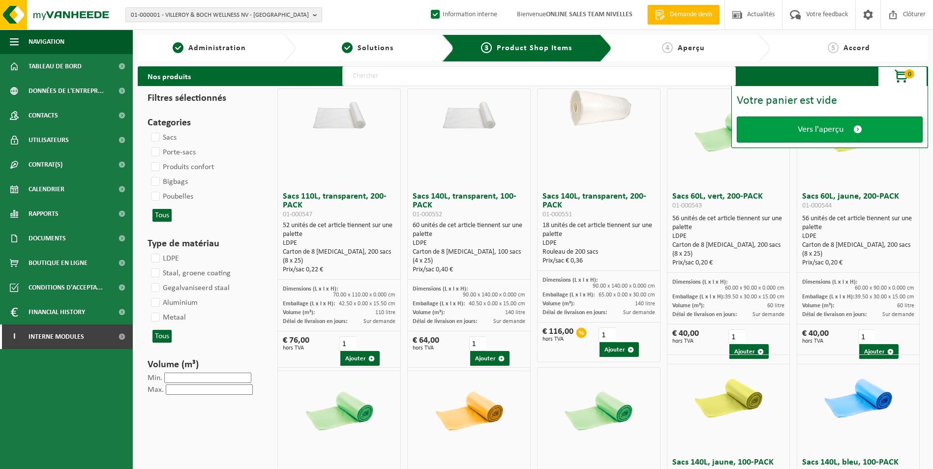
click at [821, 129] on span "Vers l'aperçu" at bounding box center [820, 129] width 46 height 10
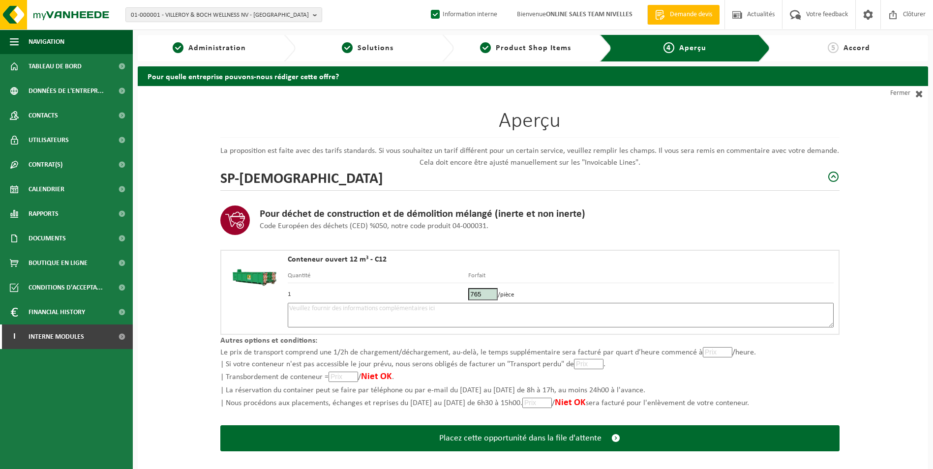
click at [367, 311] on textarea at bounding box center [561, 315] width 546 height 25
type textarea "p"
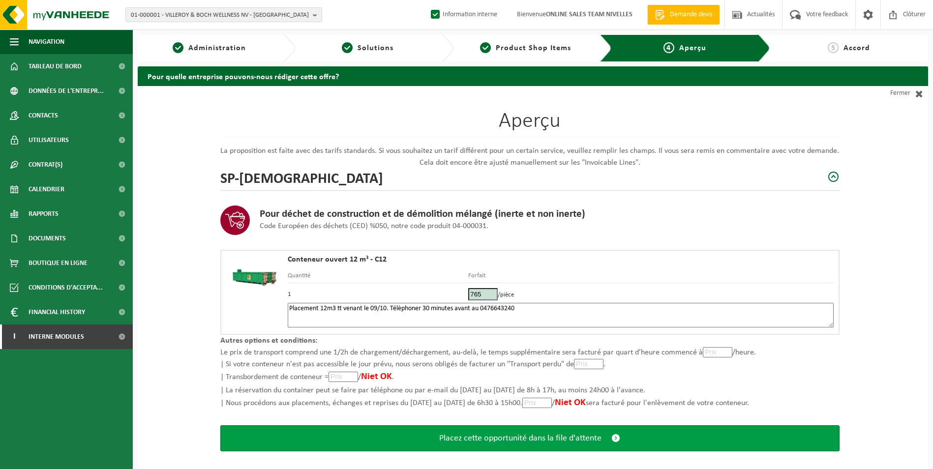
type textarea "Placement 12m3 tt venant le 09/10. Télèphoner 30 minutes avant au 0476643240"
click at [547, 431] on button "Placez cette opportunité dans la file d'attente" at bounding box center [529, 438] width 619 height 26
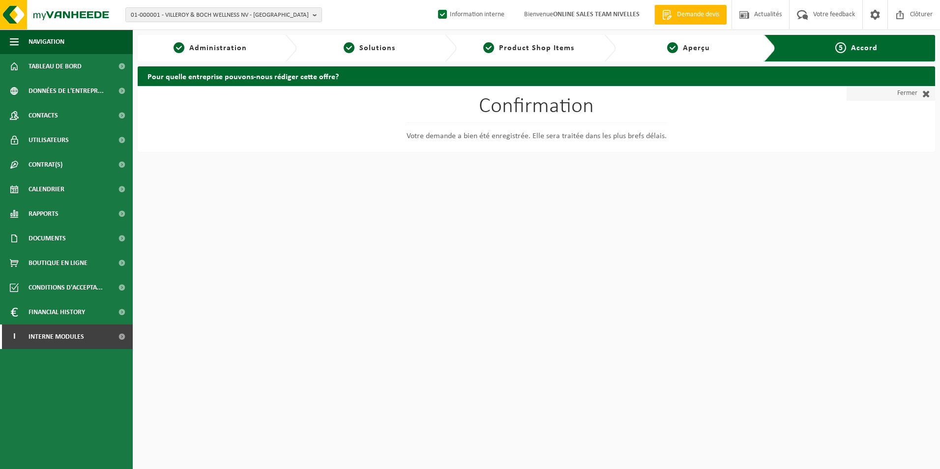
click at [917, 93] on span at bounding box center [923, 93] width 13 height 10
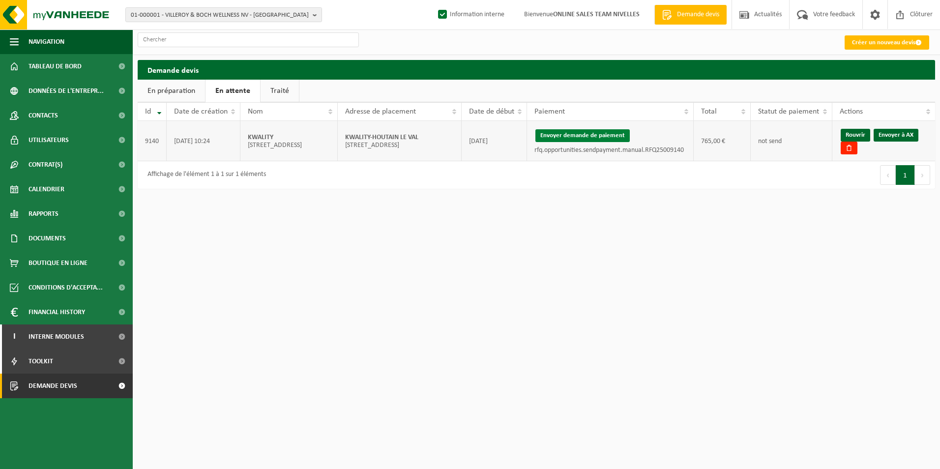
click at [577, 132] on button "Envoyer demande de paiement" at bounding box center [582, 135] width 94 height 13
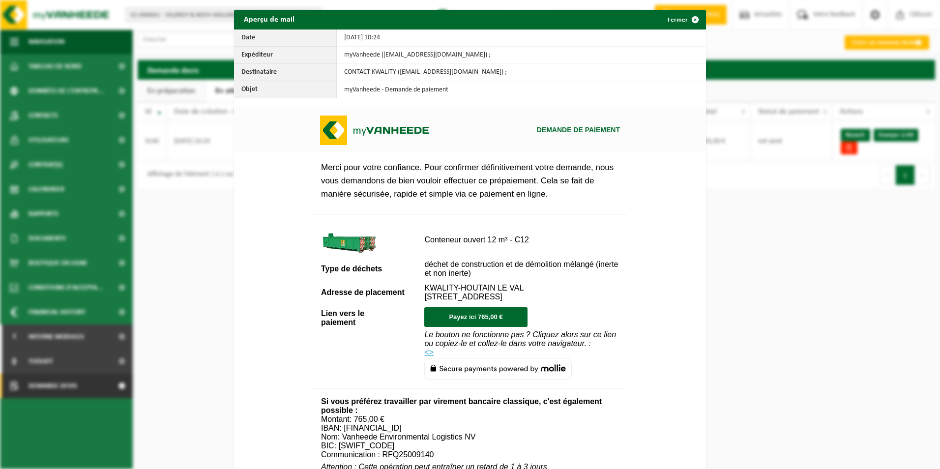
scroll to position [356, 0]
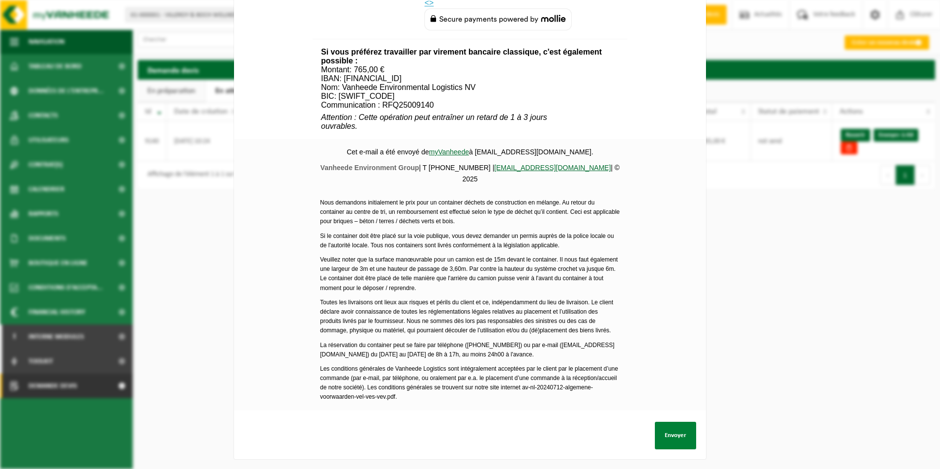
click at [670, 430] on button "Envoyer" at bounding box center [675, 436] width 41 height 28
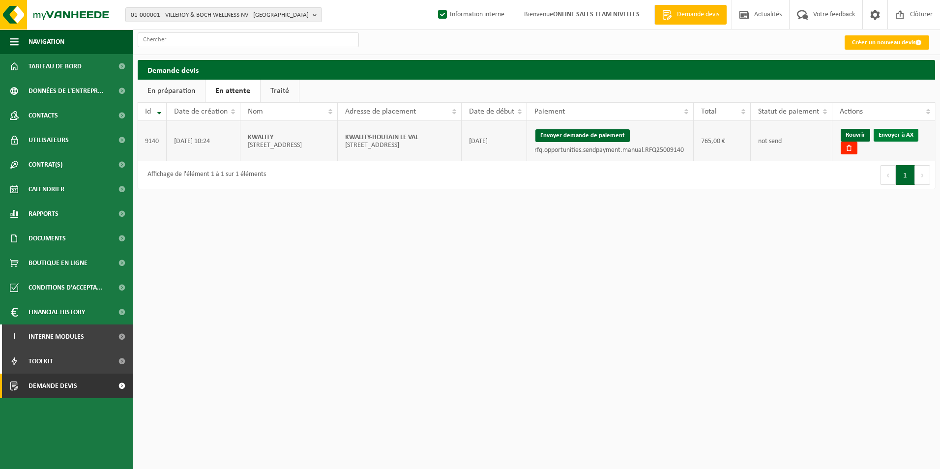
click at [905, 135] on link "Envoyer à AX" at bounding box center [896, 135] width 45 height 13
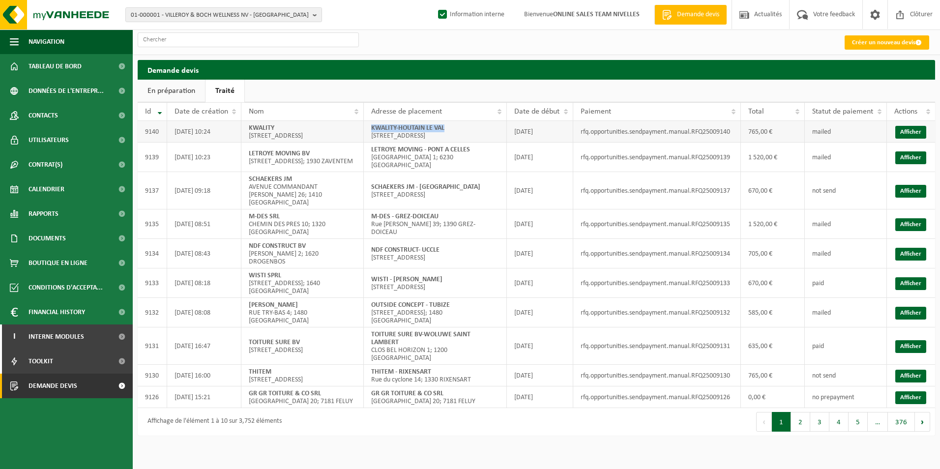
drag, startPoint x: 370, startPoint y: 130, endPoint x: 461, endPoint y: 130, distance: 90.5
click at [461, 130] on td "KWALITY-HOUTAIN LE VAL [STREET_ADDRESS]" at bounding box center [435, 132] width 143 height 22
copy strong "KWALITY-HOUTAIN LE VAL"
click at [205, 14] on span "01-000001 - VILLEROY & BOCH WELLNESS NV - [GEOGRAPHIC_DATA]" at bounding box center [220, 15] width 178 height 15
type input "s"
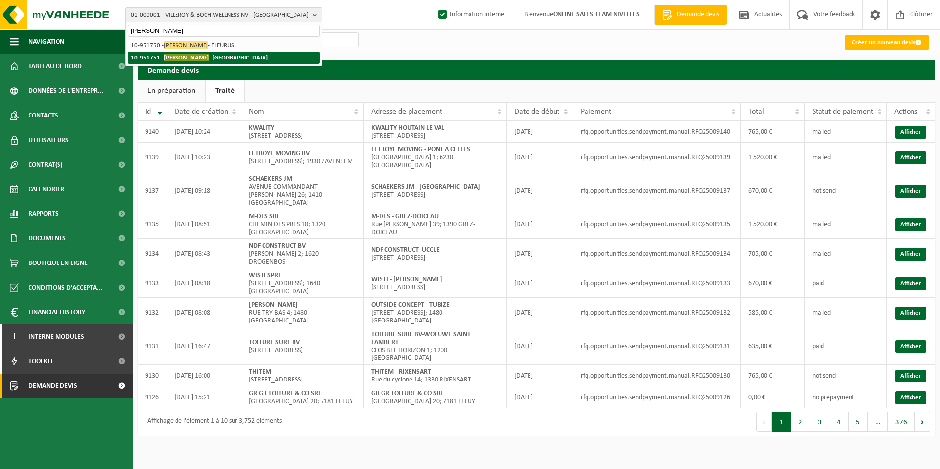
type input "[PERSON_NAME]"
click at [204, 56] on strong "10-951751 - [GEOGRAPHIC_DATA] - [GEOGRAPHIC_DATA]" at bounding box center [199, 57] width 137 height 7
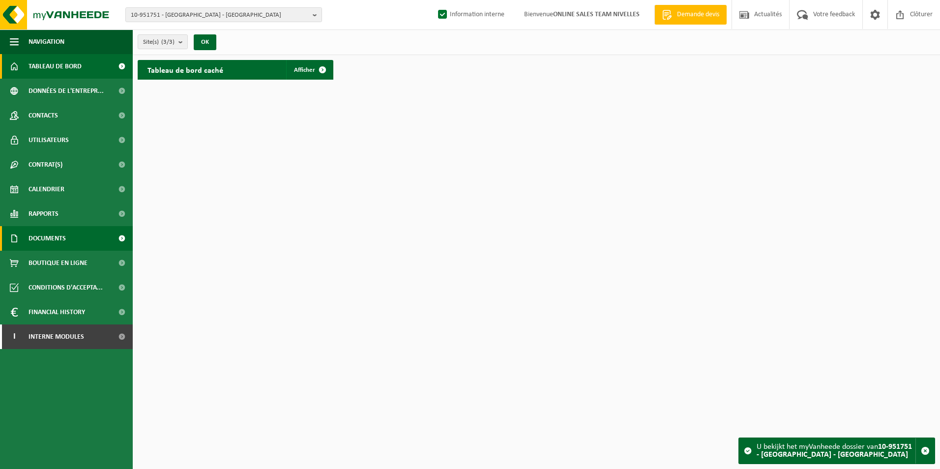
click at [39, 239] on span "Documents" at bounding box center [47, 238] width 37 height 25
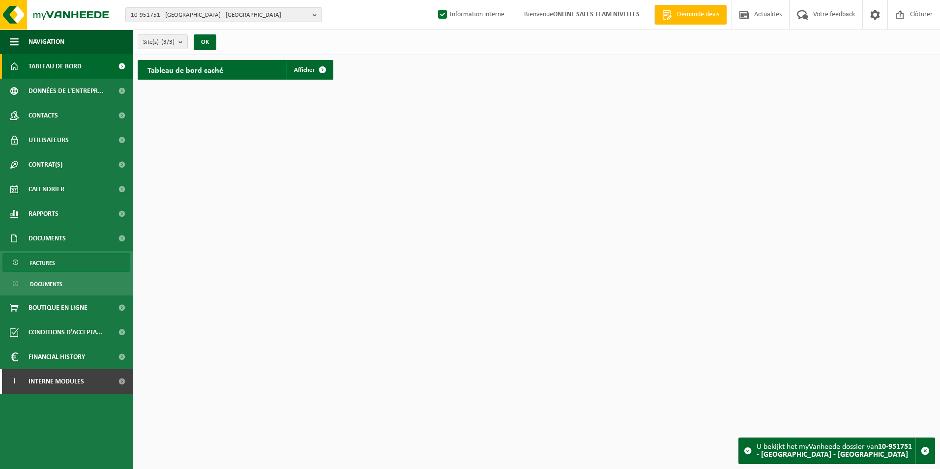
click at [42, 263] on span "Factures" at bounding box center [42, 263] width 25 height 19
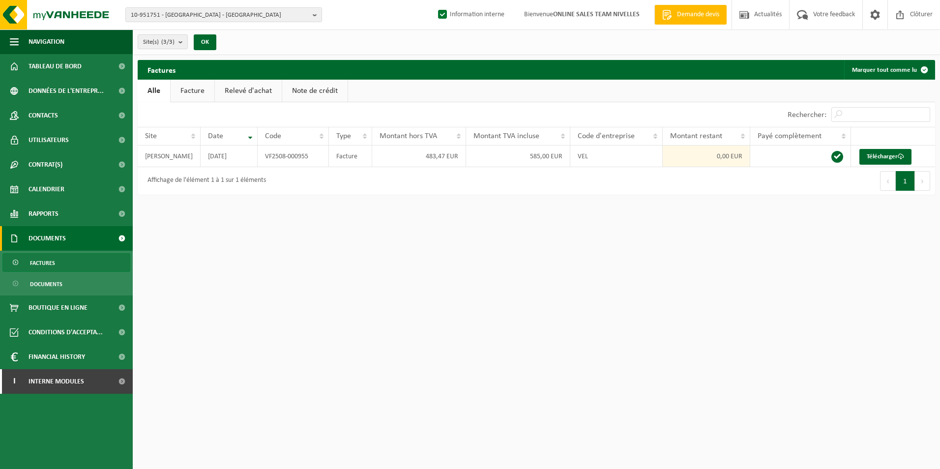
click at [173, 91] on link "Facture" at bounding box center [193, 91] width 44 height 23
click at [248, 10] on span "10-951751 - [GEOGRAPHIC_DATA] - [GEOGRAPHIC_DATA]" at bounding box center [220, 15] width 178 height 15
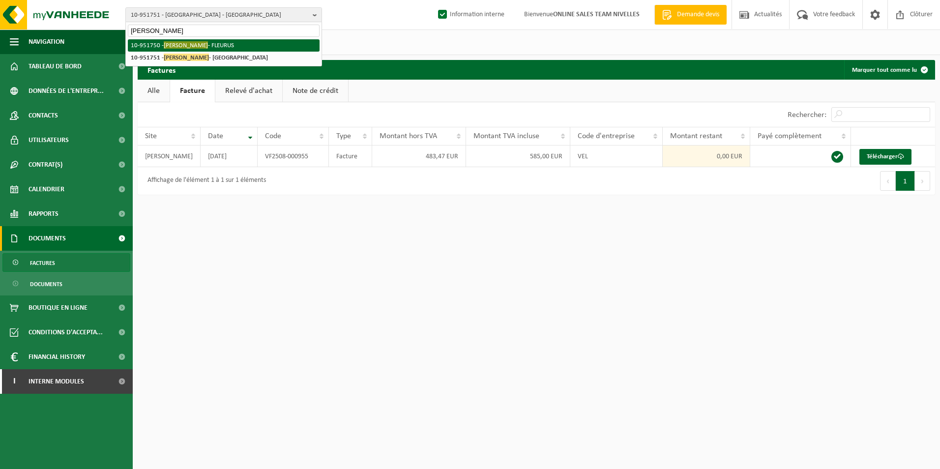
type input "STAN TICUTA"
click at [201, 46] on li "10-951750 - STAN TICUTA - FLEURUS" at bounding box center [224, 45] width 192 height 12
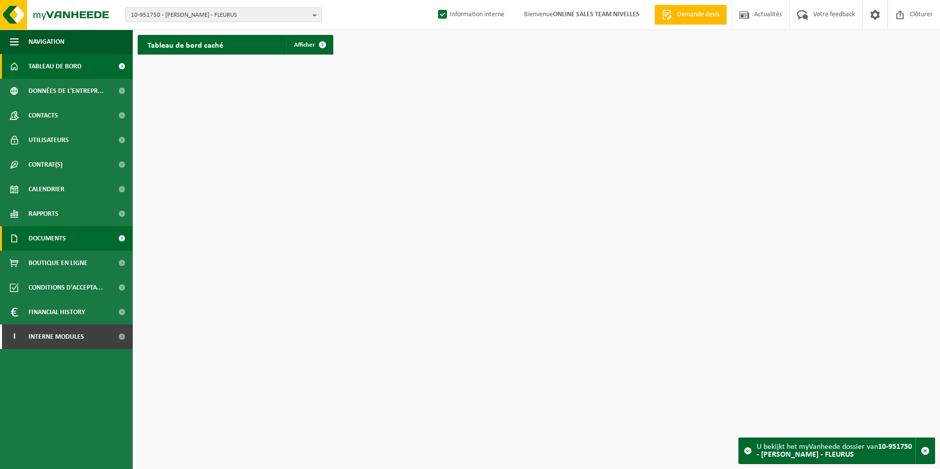
click at [42, 241] on span "Documents" at bounding box center [47, 238] width 37 height 25
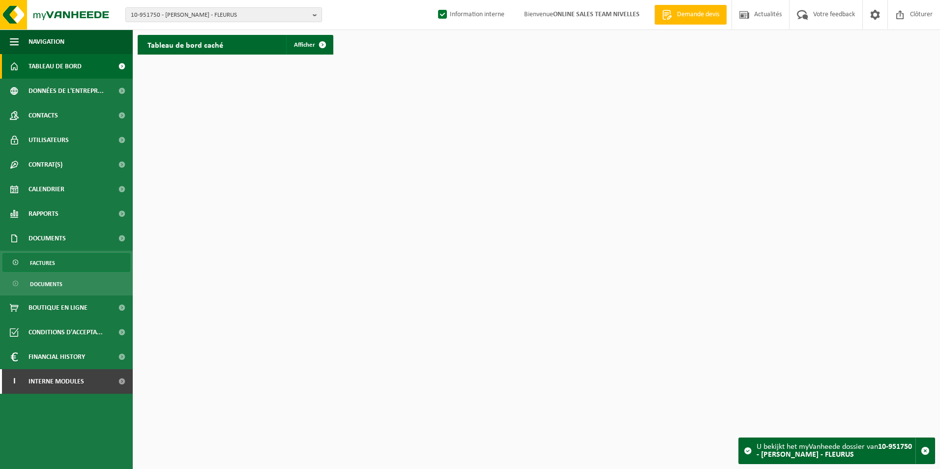
click at [36, 264] on span "Factures" at bounding box center [42, 263] width 25 height 19
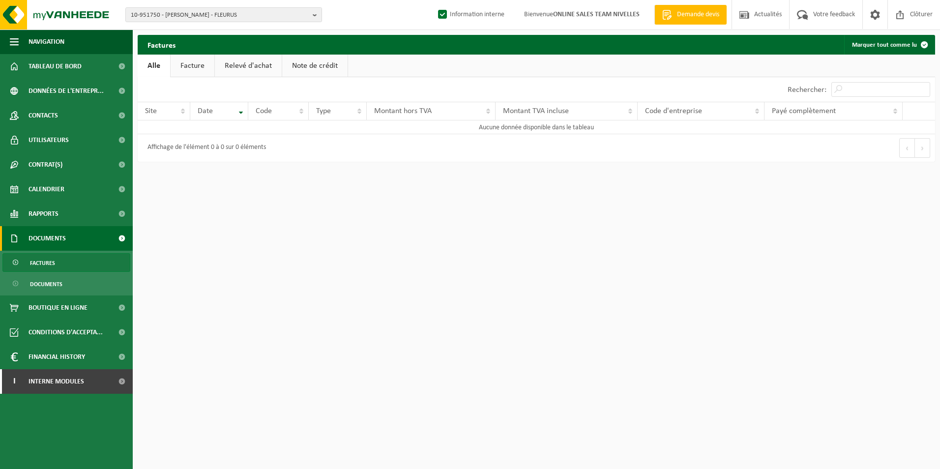
click at [197, 69] on link "Facture" at bounding box center [193, 66] width 44 height 23
click at [240, 15] on span "10-951750 - [PERSON_NAME] - FLEURUS" at bounding box center [220, 15] width 178 height 15
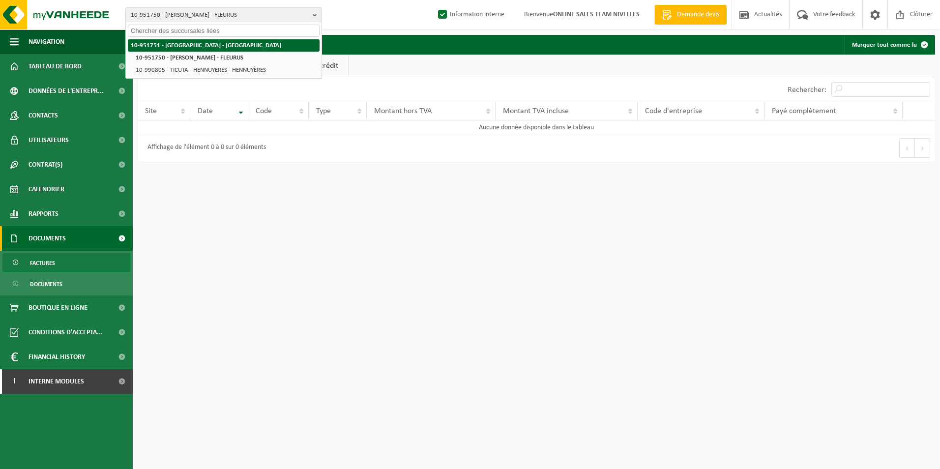
click at [228, 45] on strong "10-951751 - [GEOGRAPHIC_DATA] - [GEOGRAPHIC_DATA]" at bounding box center [206, 45] width 150 height 6
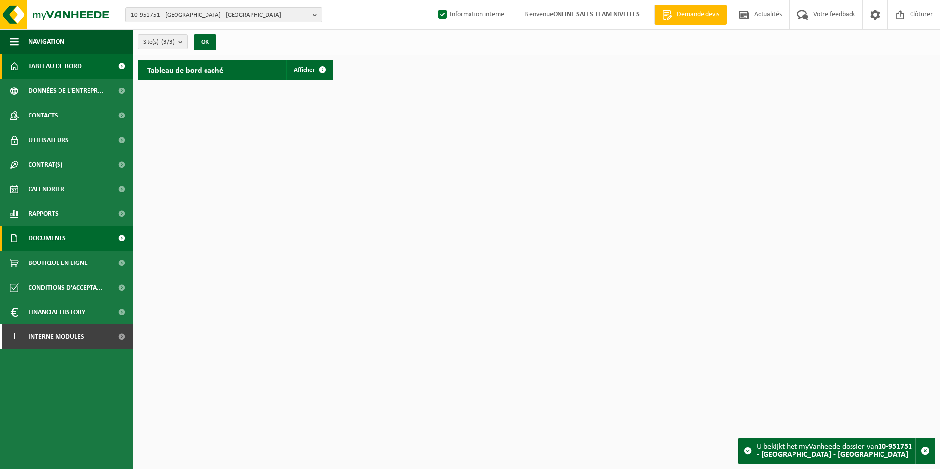
click at [70, 244] on link "Documents" at bounding box center [66, 238] width 133 height 25
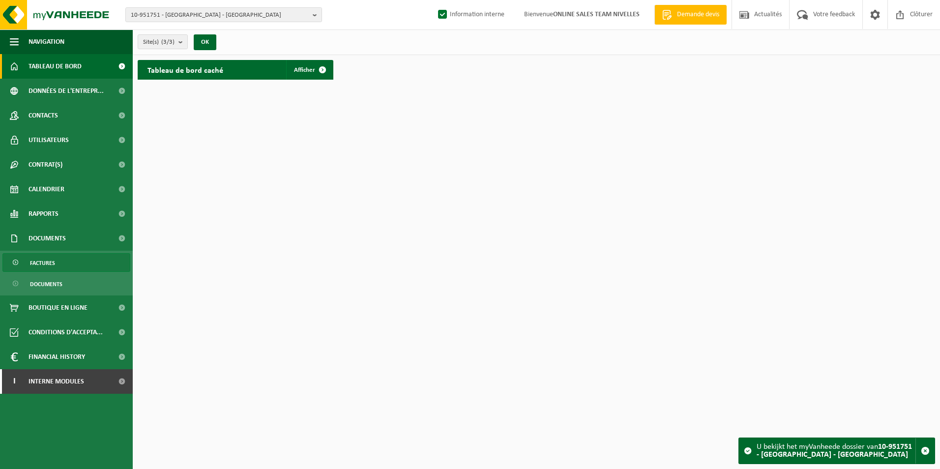
click at [45, 266] on span "Factures" at bounding box center [42, 263] width 25 height 19
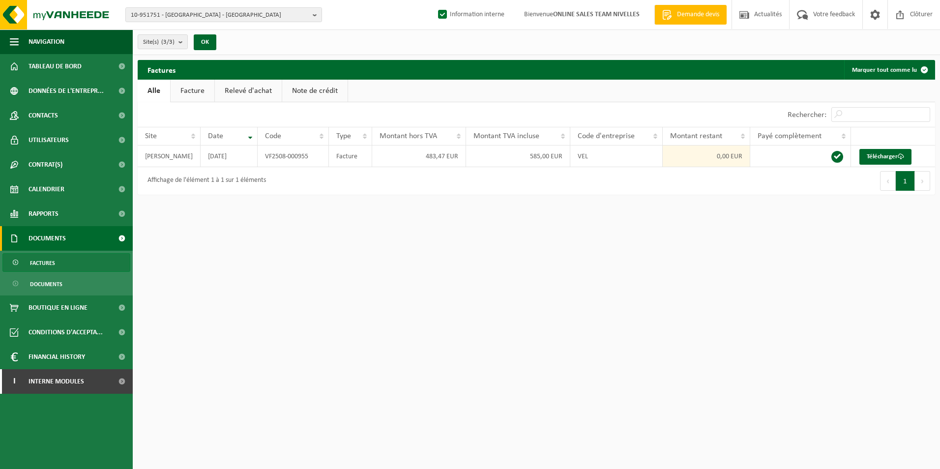
click at [189, 91] on link "Facture" at bounding box center [193, 91] width 44 height 23
click at [72, 377] on span "Interne modules" at bounding box center [57, 381] width 56 height 25
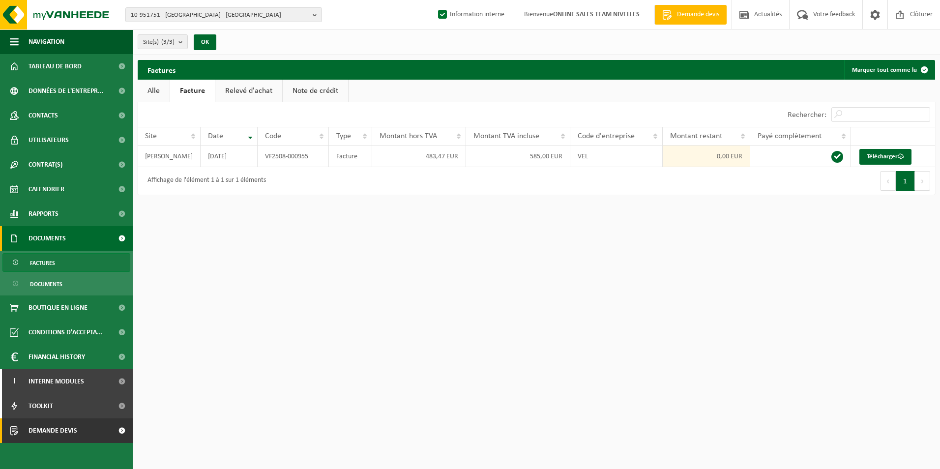
click at [30, 434] on span "Demande devis" at bounding box center [53, 430] width 49 height 25
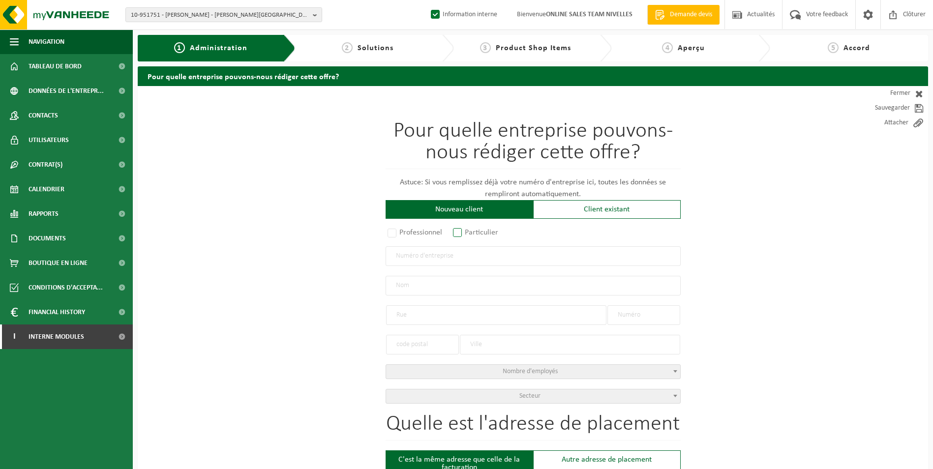
click at [474, 234] on label "Particulier" at bounding box center [476, 233] width 50 height 14
click at [473, 234] on input "Particulier" at bounding box center [470, 233] width 6 height 6
radio input "true"
select select "P"
select select "1707"
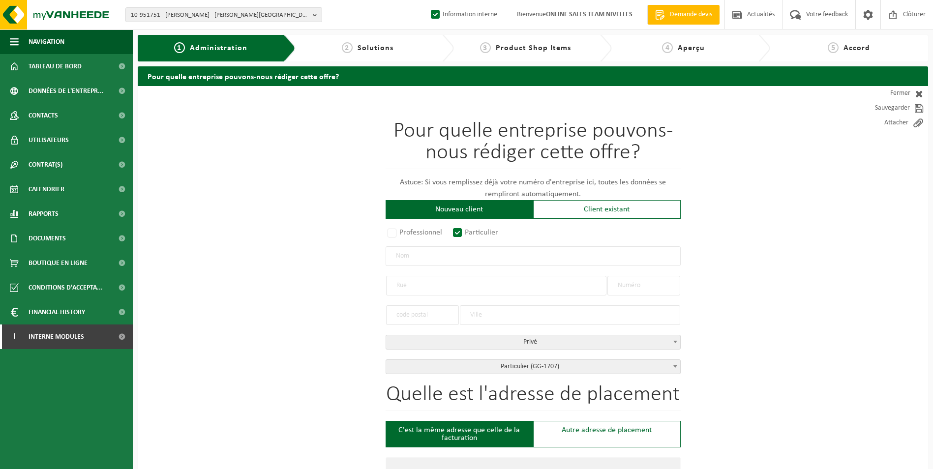
click at [457, 256] on input "text" at bounding box center [532, 256] width 295 height 20
type input "BELSACK MICHEL"
click at [412, 282] on input "text" at bounding box center [496, 286] width 220 height 20
type input "AVENUE DES ROSES"
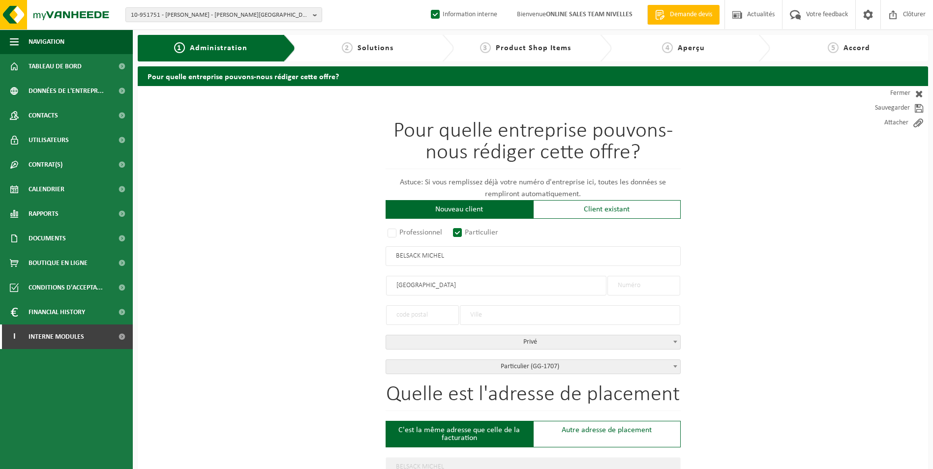
type input "AVENUE DES ROSES"
click at [629, 288] on input "text" at bounding box center [643, 286] width 73 height 20
type input "12"
click at [491, 316] on input "text" at bounding box center [570, 315] width 220 height 20
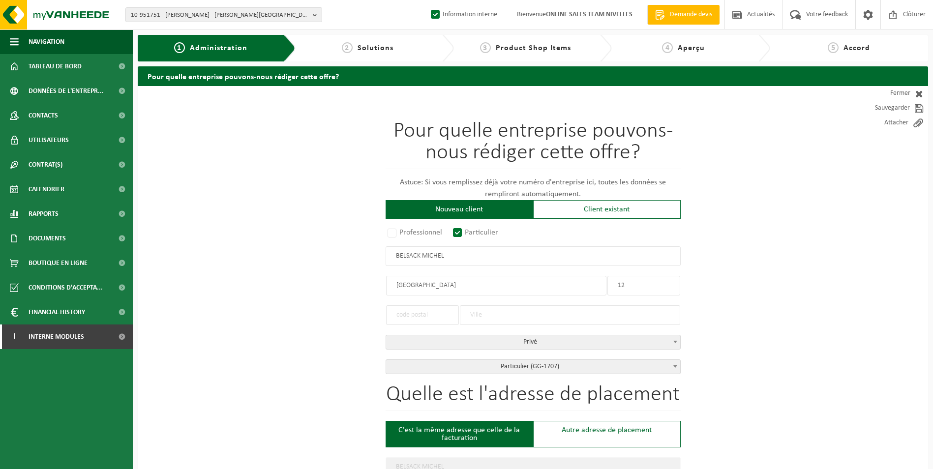
click at [409, 310] on input "text" at bounding box center [422, 315] width 73 height 20
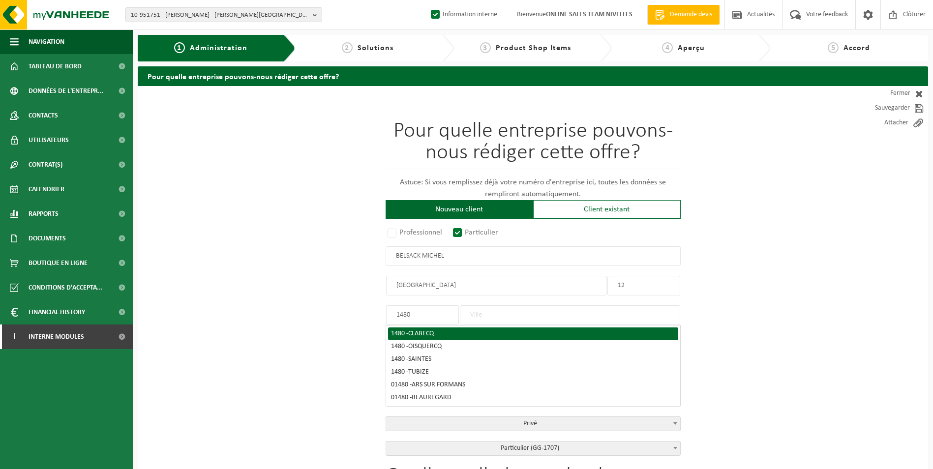
type input "1480"
click at [430, 331] on span "CLABECQ" at bounding box center [421, 333] width 26 height 7
type input "CLABECQ"
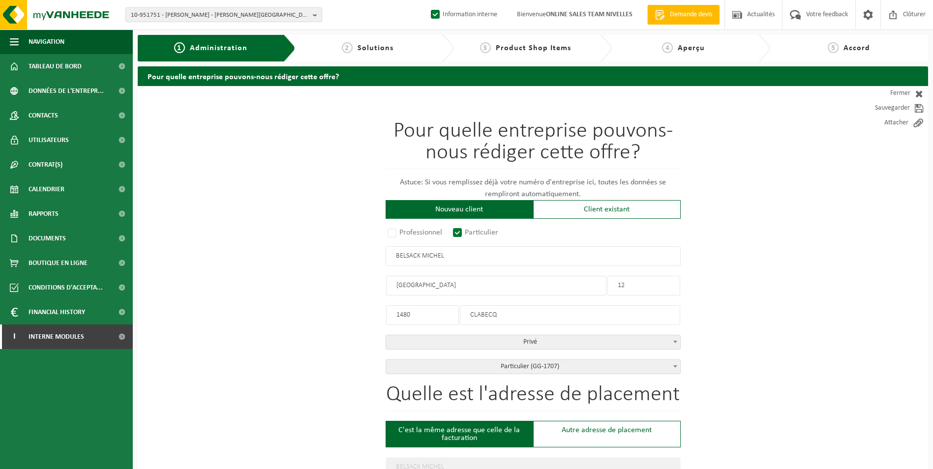
drag, startPoint x: 454, startPoint y: 254, endPoint x: 344, endPoint y: 254, distance: 110.1
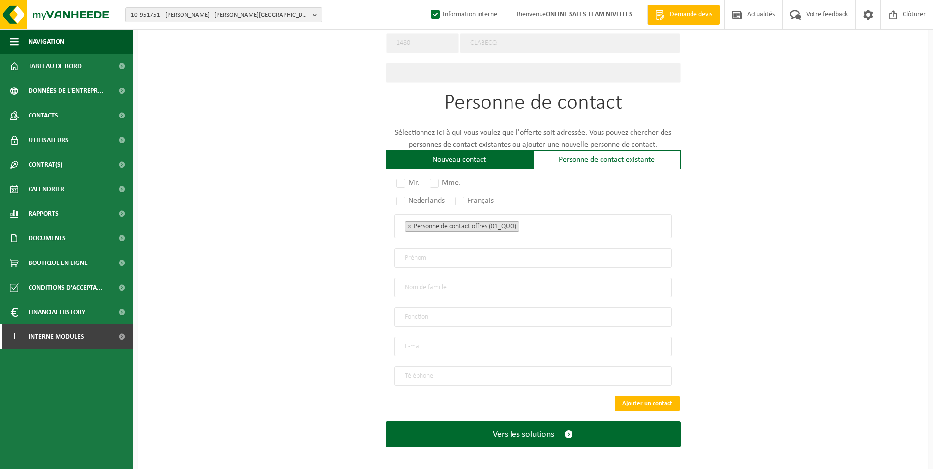
scroll to position [484, 0]
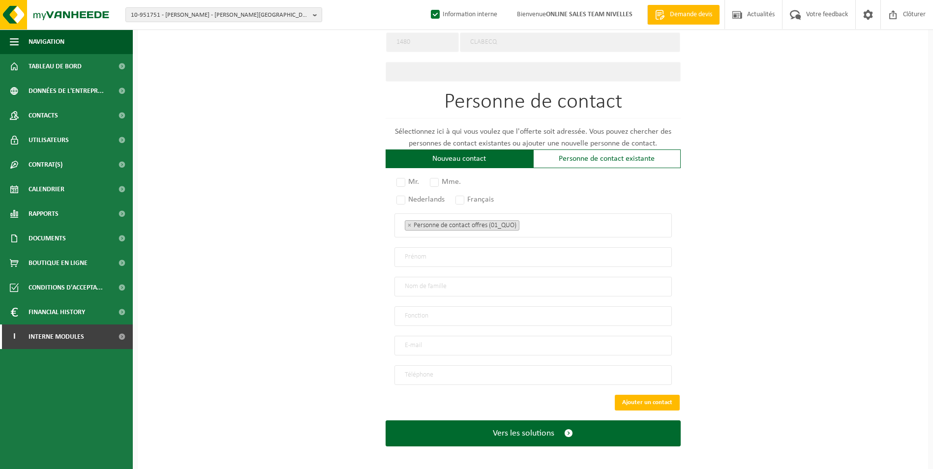
click at [409, 252] on input "text" at bounding box center [532, 257] width 277 height 20
paste input "BELSACK MICHEL"
drag, startPoint x: 427, startPoint y: 253, endPoint x: 366, endPoint y: 254, distance: 61.0
click at [366, 254] on div "Pour quelle entreprise pouvons-nous rédiger cette offre? Astuce: Si vous rempli…" at bounding box center [533, 36] width 790 height 869
type input "MICHEL"
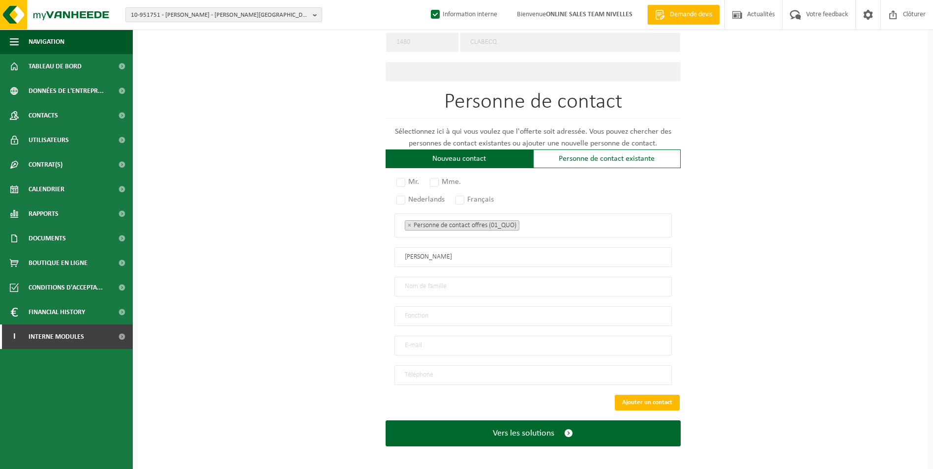
click at [425, 287] on input "text" at bounding box center [532, 287] width 277 height 20
paste input "BELSACK"
type input "BELSACK"
click at [430, 341] on input "email" at bounding box center [532, 346] width 277 height 20
type input "MICHELNATHALIE@SKYNET.BE"
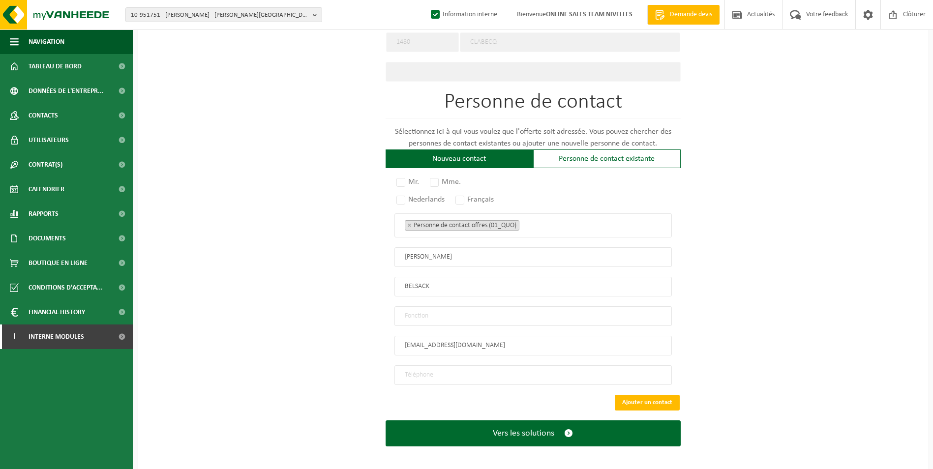
click at [480, 370] on input "tel" at bounding box center [532, 375] width 277 height 20
type input "+32 477 81 65 52"
click at [401, 179] on label "Mr." at bounding box center [408, 182] width 28 height 14
radio input "true"
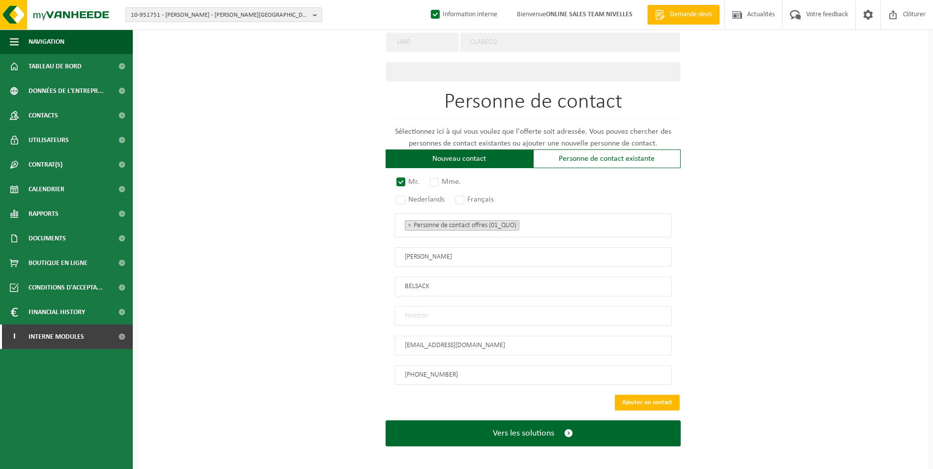
click at [498, 306] on input "text" at bounding box center [532, 316] width 277 height 20
type input "CONTACT"
click at [465, 193] on label "Français" at bounding box center [474, 200] width 43 height 14
radio input "true"
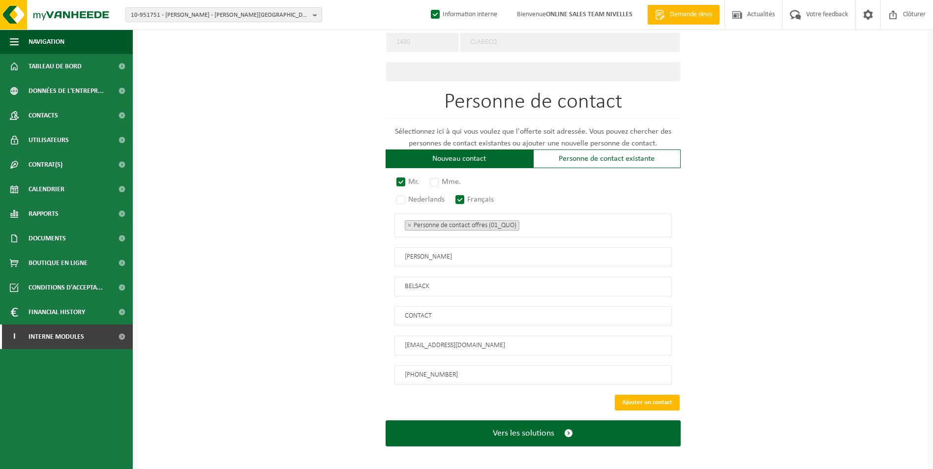
click at [564, 225] on ul "× Personne de contact offres (01_QUO)" at bounding box center [533, 225] width 257 height 13
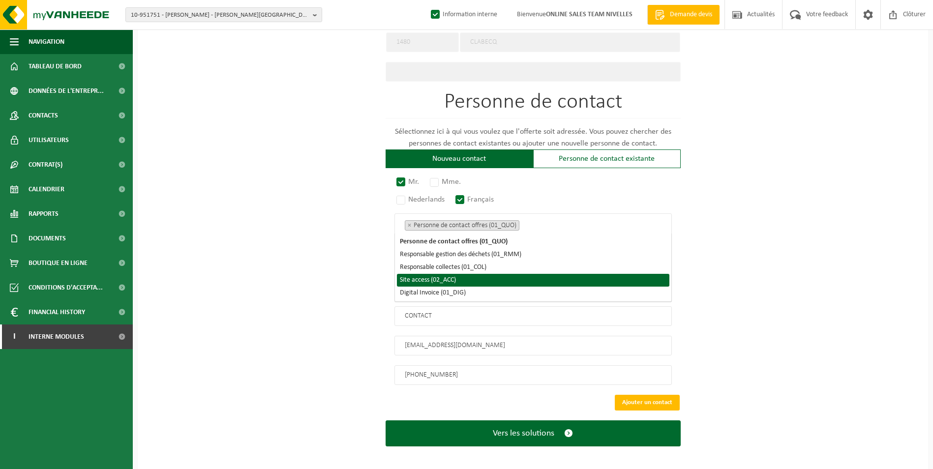
click at [506, 282] on li "Site access (02_ACC)" at bounding box center [533, 280] width 272 height 13
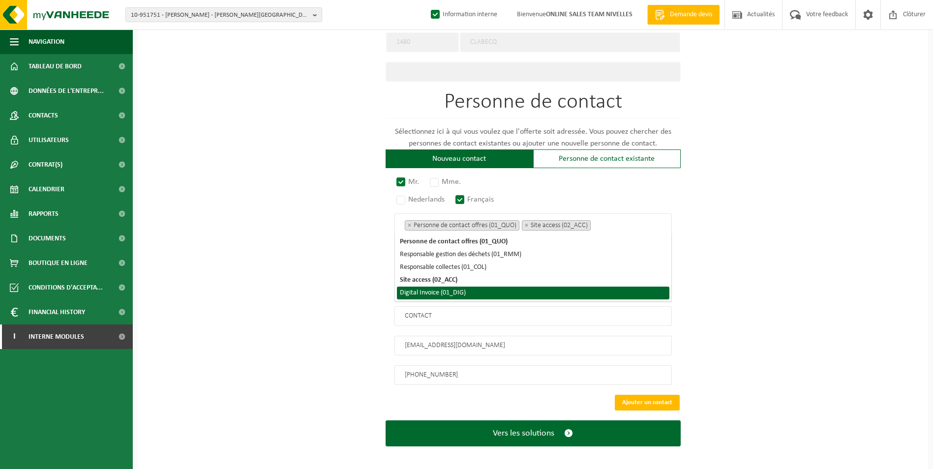
click at [491, 293] on li "Digital Invoice (01_DIG)" at bounding box center [533, 293] width 272 height 13
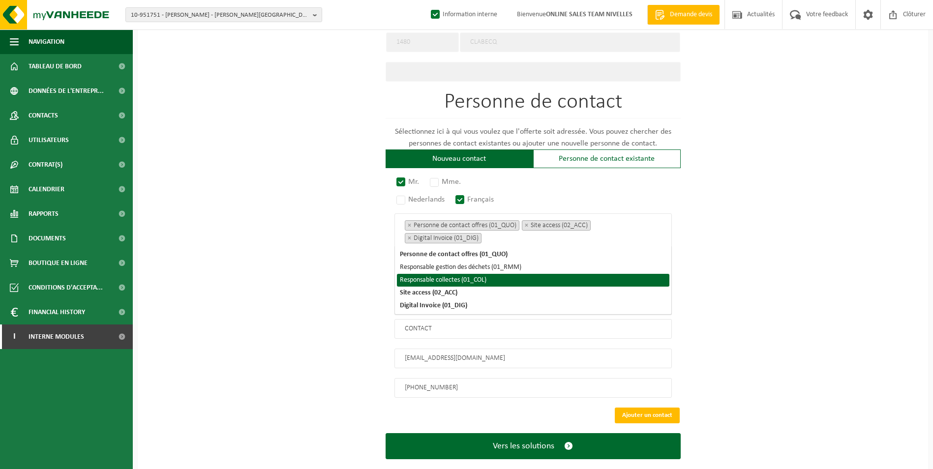
click at [789, 283] on div "Pour quelle entreprise pouvons-nous rédiger cette offre? Astuce: Si vous rempli…" at bounding box center [533, 42] width 790 height 881
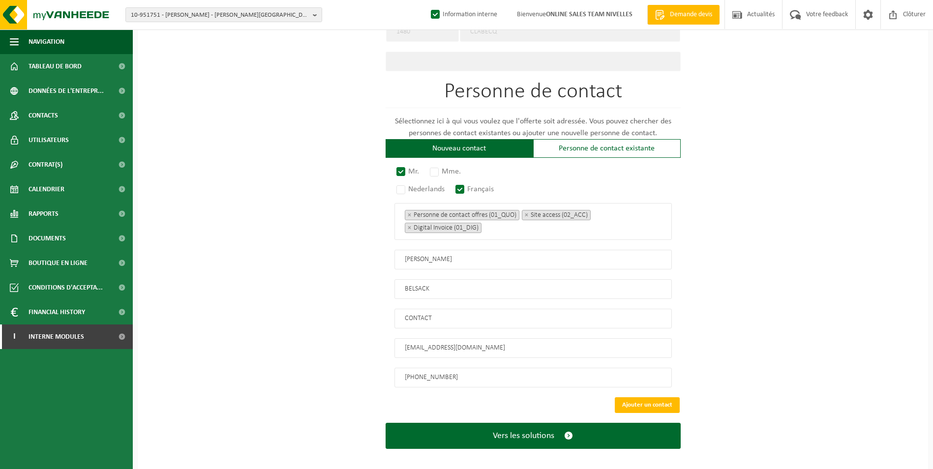
scroll to position [497, 0]
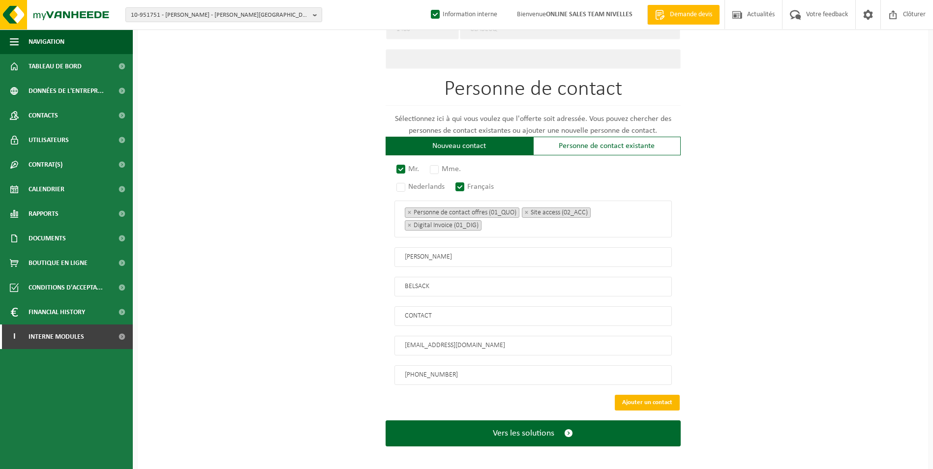
click at [648, 397] on button "Ajouter un contact" at bounding box center [646, 403] width 65 height 16
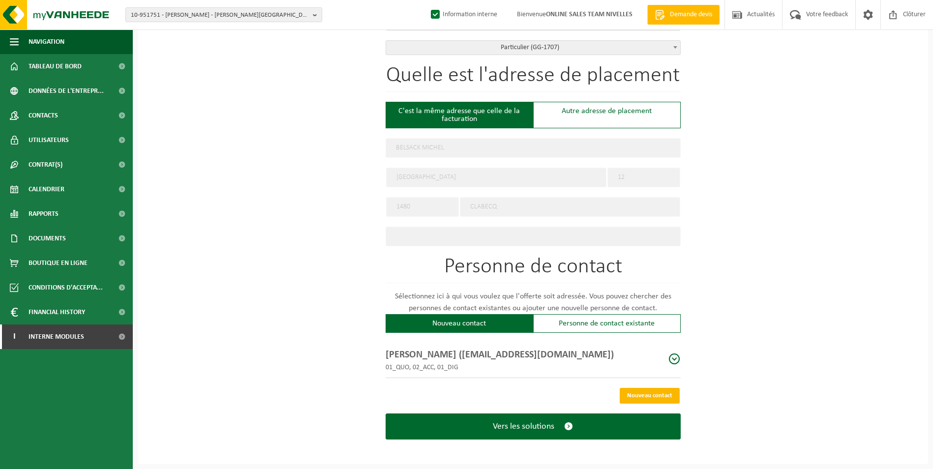
scroll to position [315, 0]
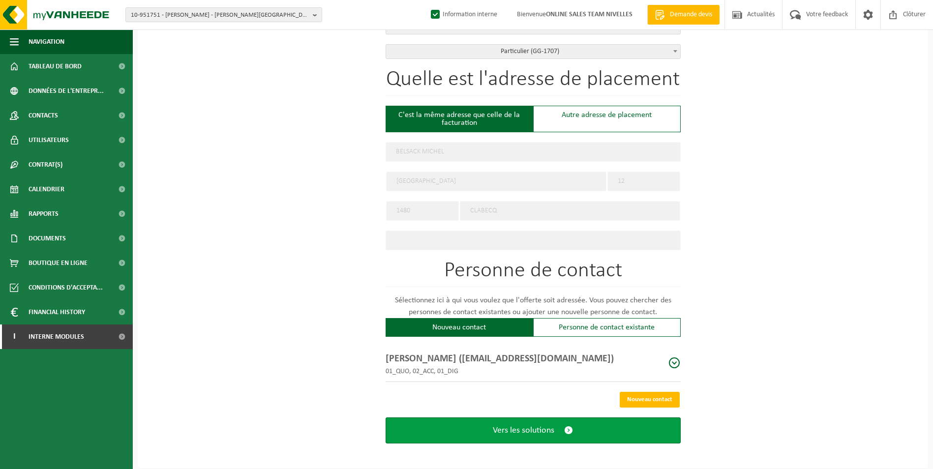
click at [534, 427] on span "Vers les solutions" at bounding box center [523, 430] width 61 height 10
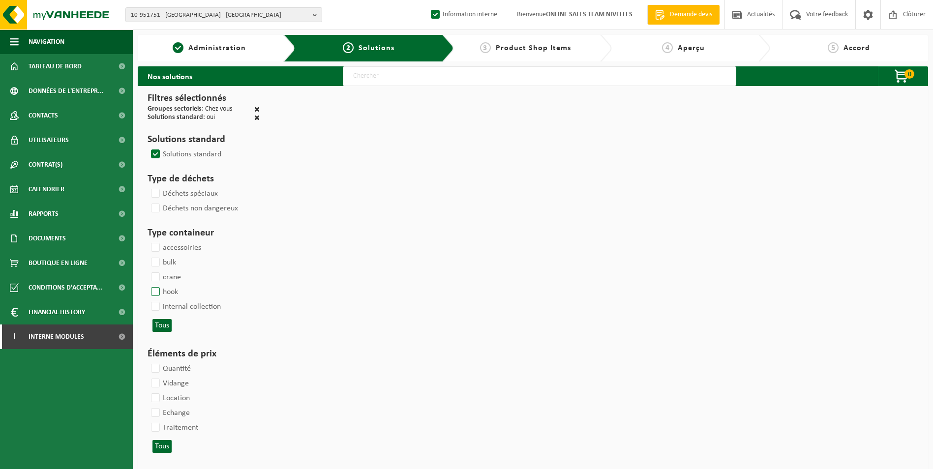
click at [157, 291] on label "hook" at bounding box center [163, 292] width 29 height 15
click at [147, 285] on input "hook" at bounding box center [147, 284] width 0 height 0
checkbox input "true"
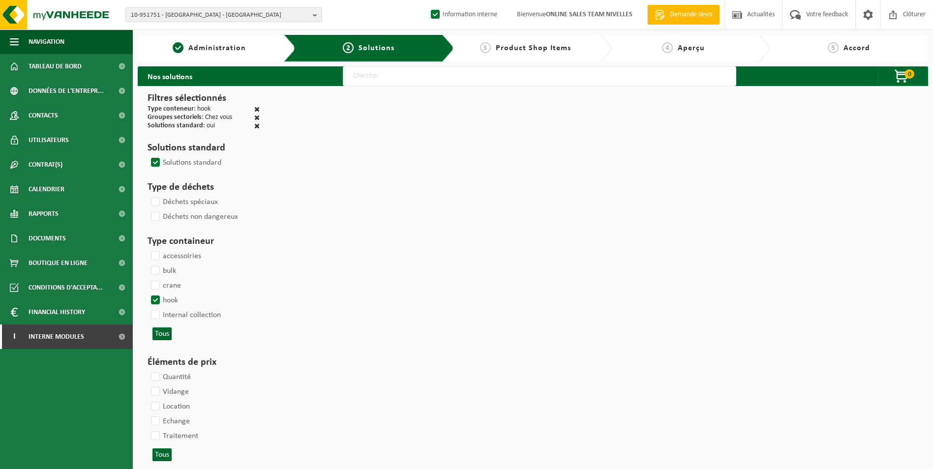
select select
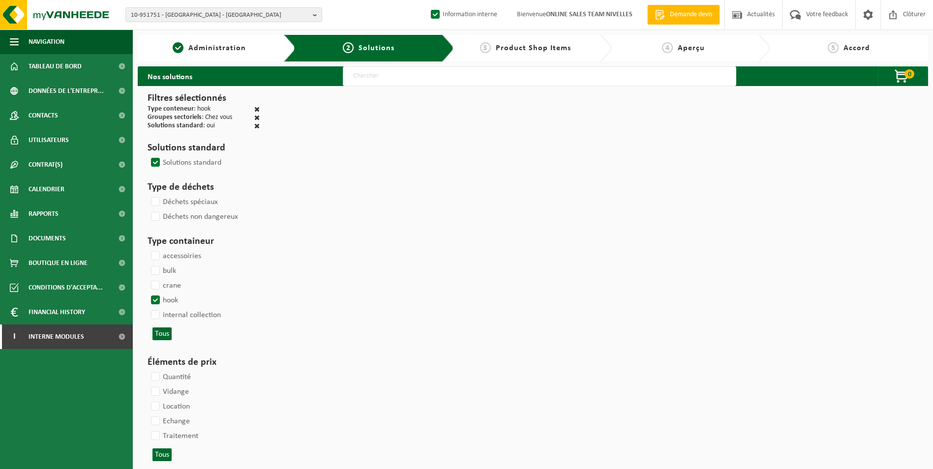
select select
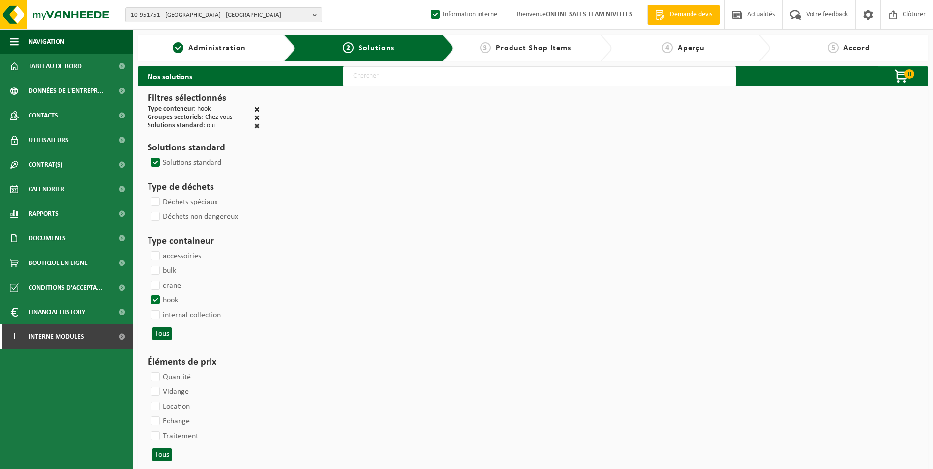
select select
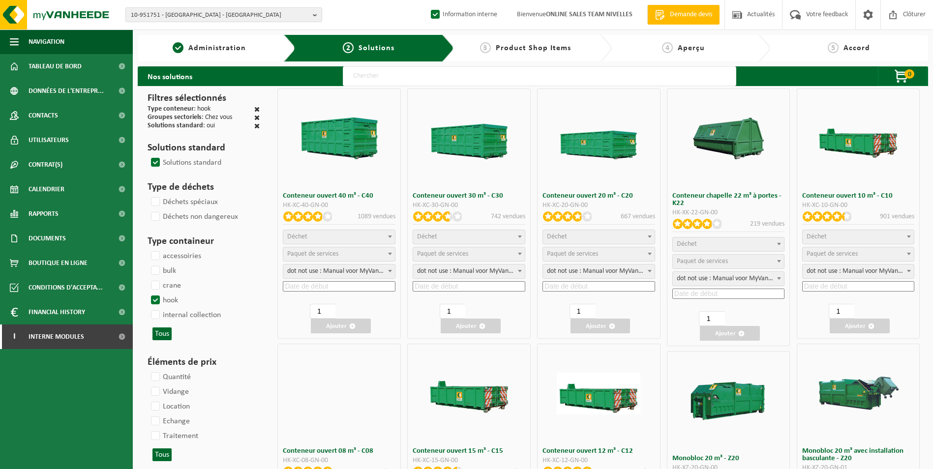
select select
select select "197"
select select
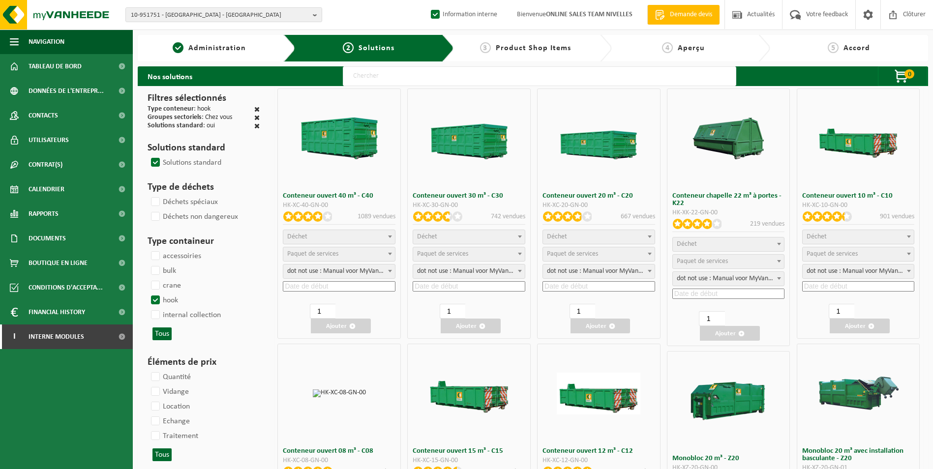
select select
select select "197"
select select
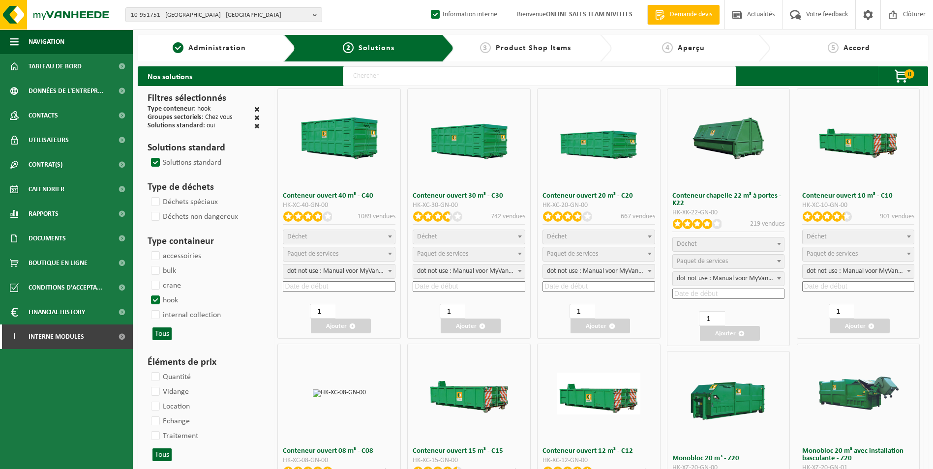
select select "7"
select select
select select "25"
select select "8"
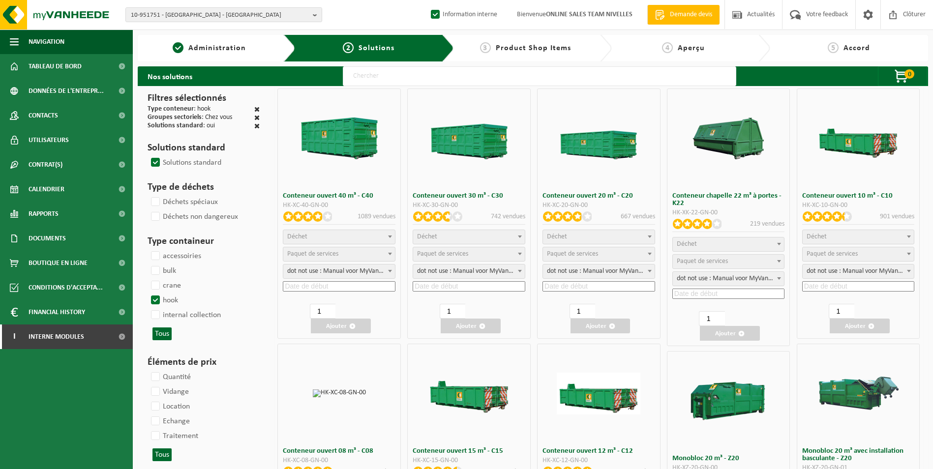
select select "25"
select select "7"
select select
select select "25"
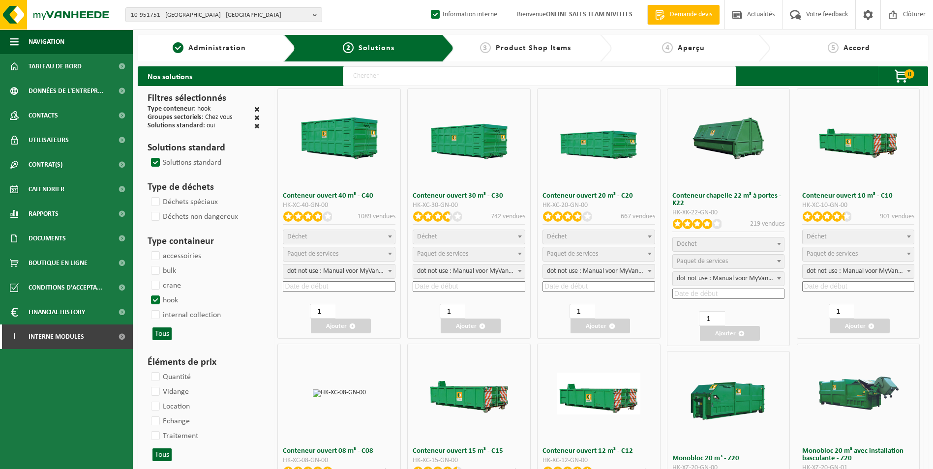
click at [607, 238] on span "Déchet" at bounding box center [599, 237] width 112 height 14
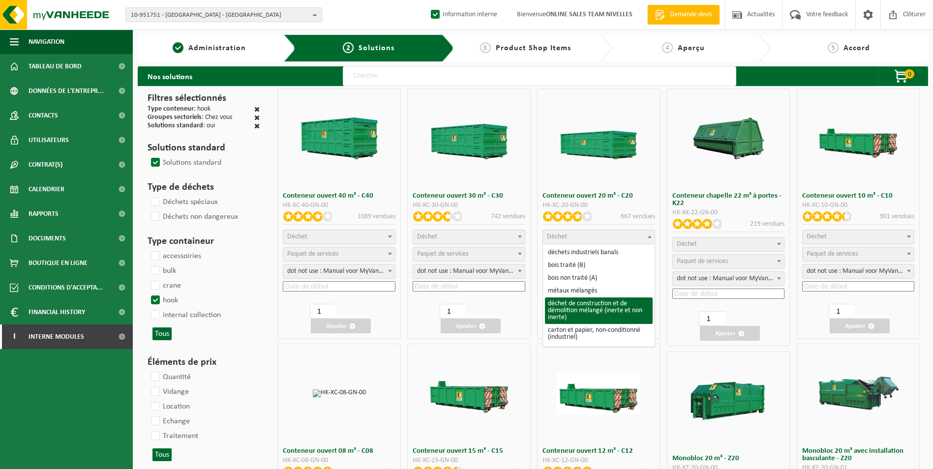
drag, startPoint x: 608, startPoint y: 315, endPoint x: 568, endPoint y: 259, distance: 68.7
select select "31"
select select
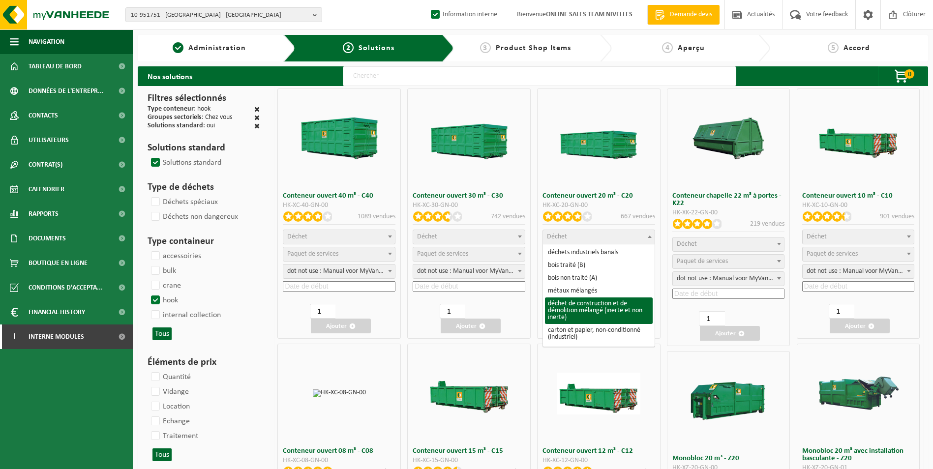
select select
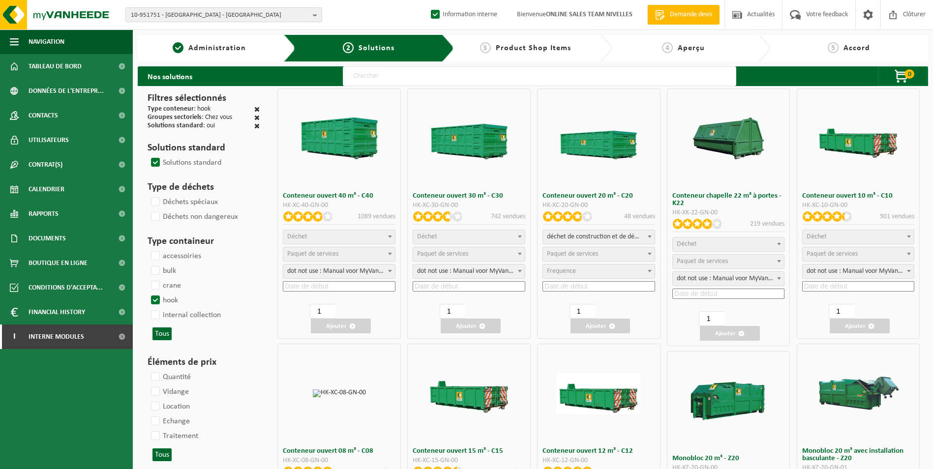
click at [564, 252] on span "Paquet de services" at bounding box center [572, 253] width 51 height 7
select select "197"
select select "25"
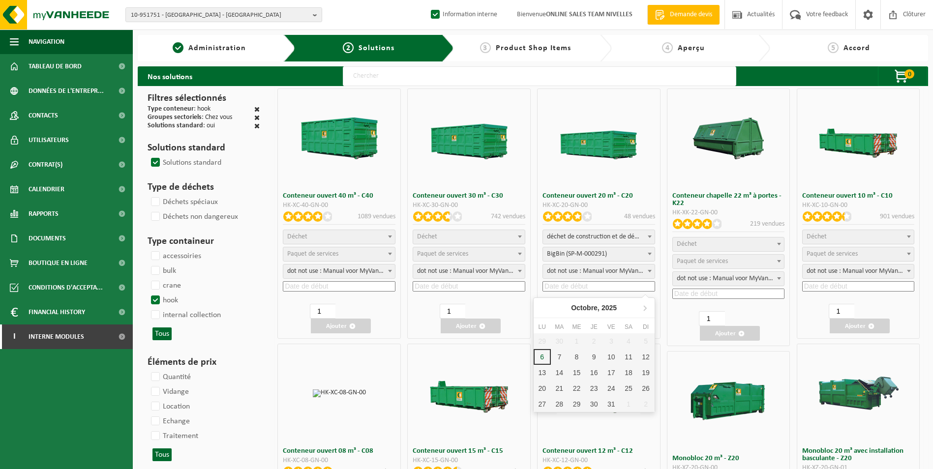
click at [566, 288] on input at bounding box center [598, 286] width 113 height 10
click at [589, 359] on div "9" at bounding box center [593, 357] width 17 height 16
type input "2025-10-09"
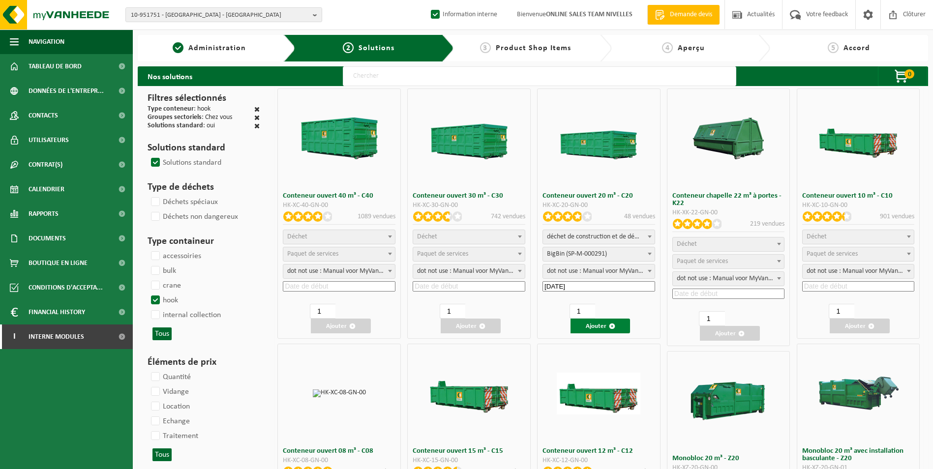
click at [596, 323] on button "Ajouter" at bounding box center [600, 326] width 60 height 15
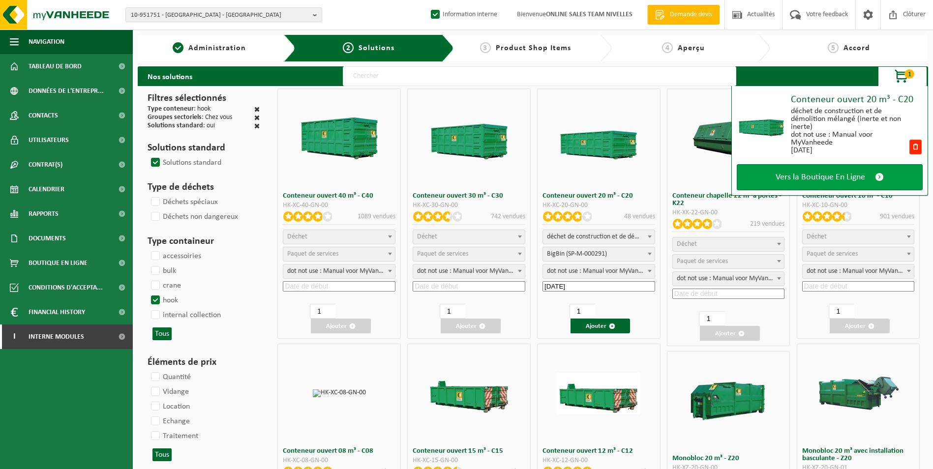
click at [829, 176] on span "Vers la Boutique En Ligne" at bounding box center [819, 177] width 89 height 10
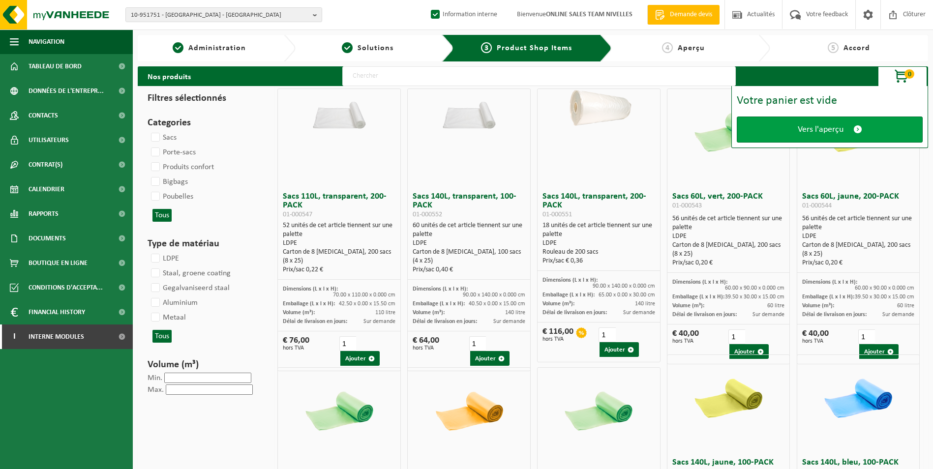
click at [828, 136] on link "Vers l'aperçu" at bounding box center [829, 130] width 186 height 26
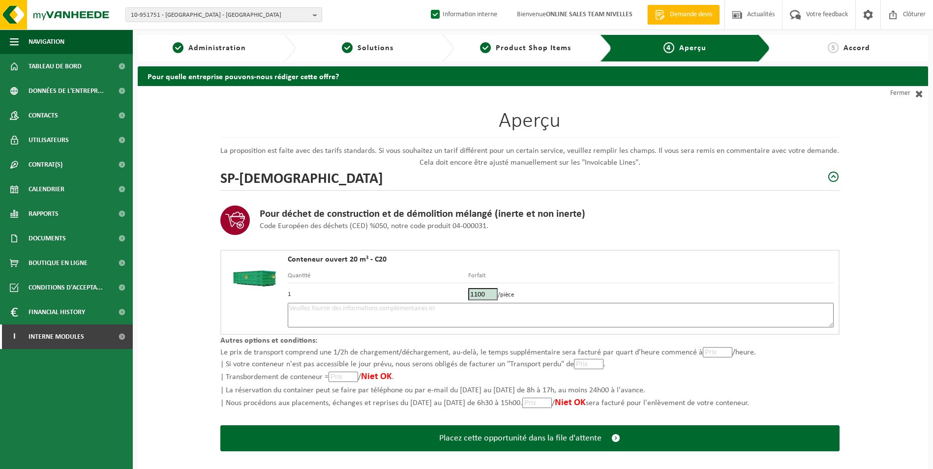
click at [531, 308] on textarea at bounding box center [561, 315] width 546 height 25
type textarea "p"
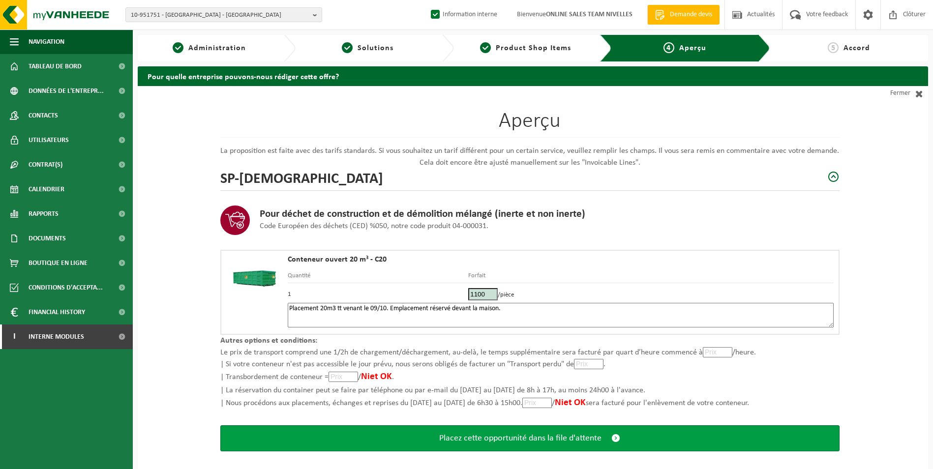
type textarea "Placement 20m3 tt venant le 09/10. Emplacement réservé devant la maison."
click at [496, 436] on span "Placez cette opportunité dans la file d'attente" at bounding box center [520, 438] width 162 height 10
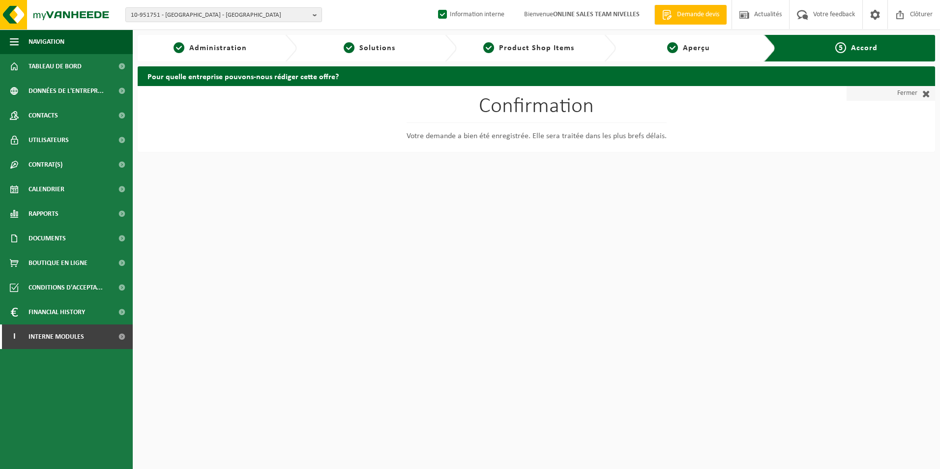
click at [907, 91] on link "Fermer" at bounding box center [891, 93] width 88 height 15
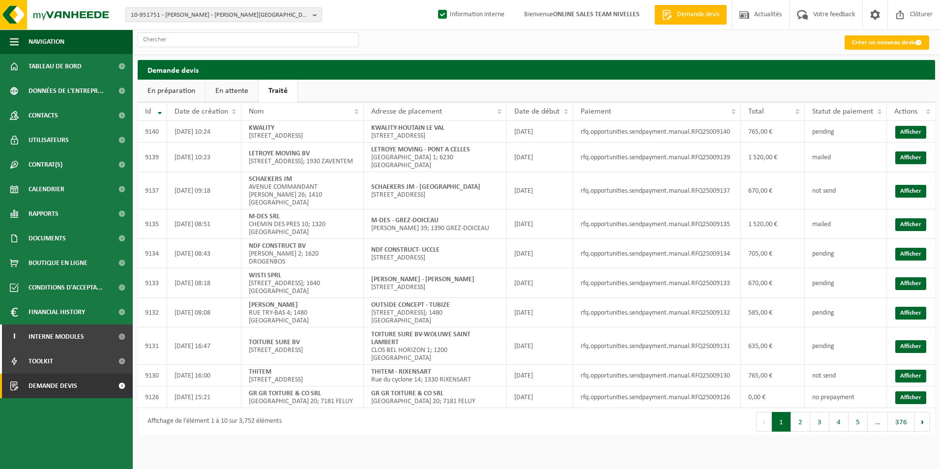
click at [229, 96] on link "En attente" at bounding box center [231, 91] width 53 height 23
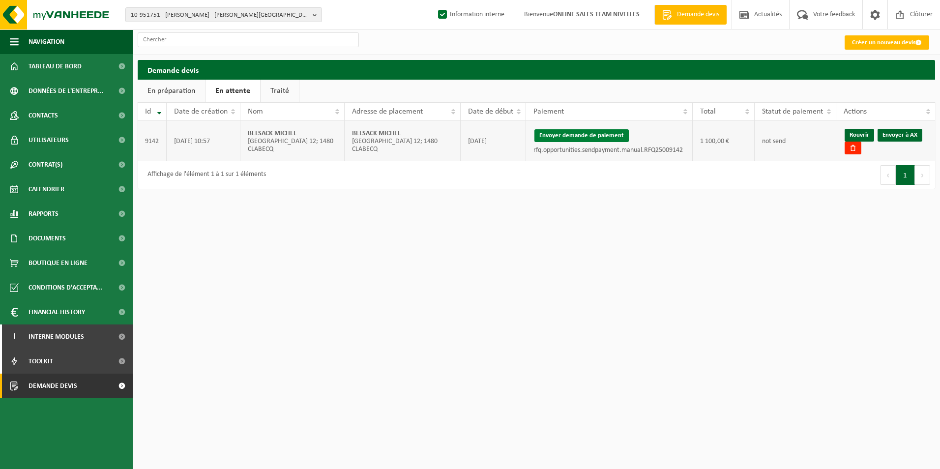
click at [575, 134] on button "Envoyer demande de paiement" at bounding box center [581, 135] width 94 height 13
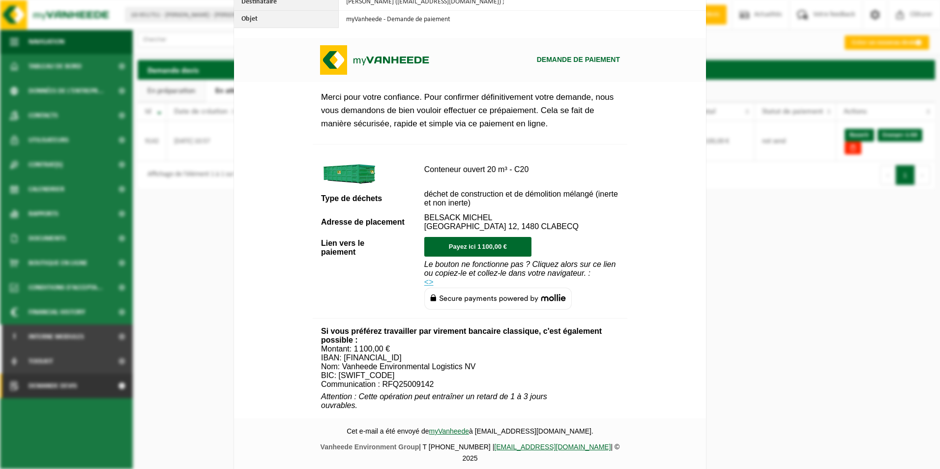
scroll to position [344, 0]
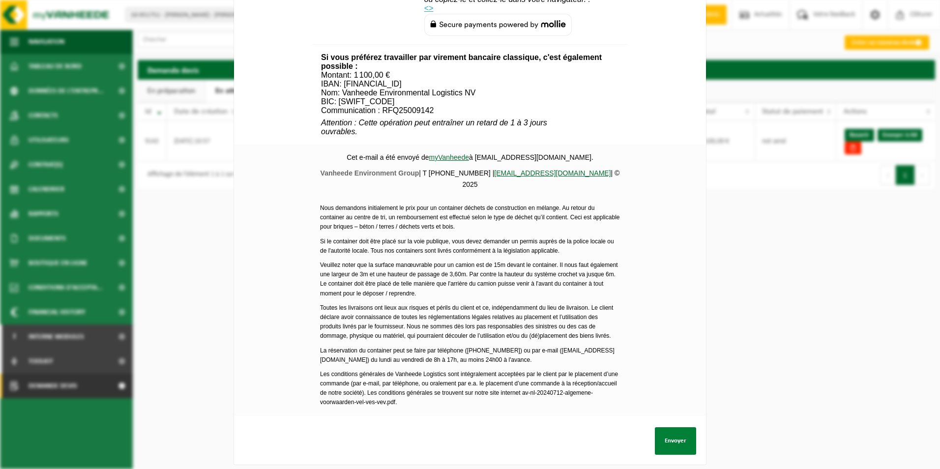
click at [667, 435] on button "Envoyer" at bounding box center [675, 441] width 41 height 28
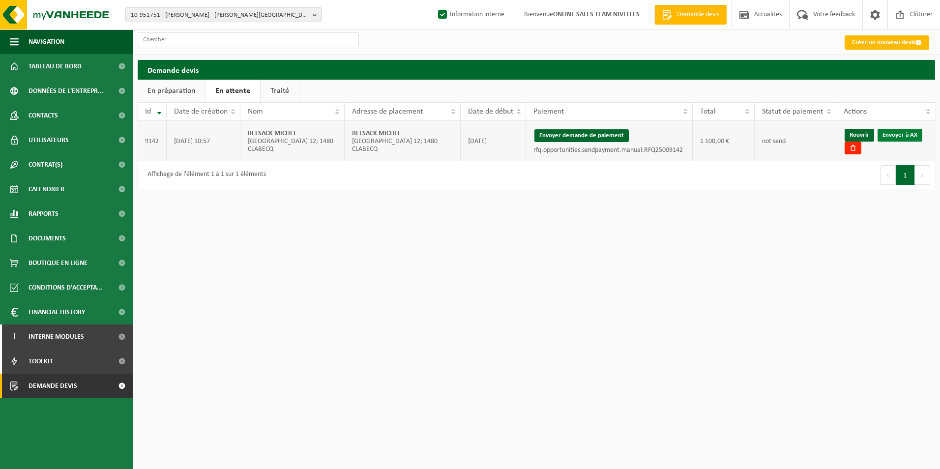
click at [904, 134] on link "Envoyer à AX" at bounding box center [899, 135] width 45 height 13
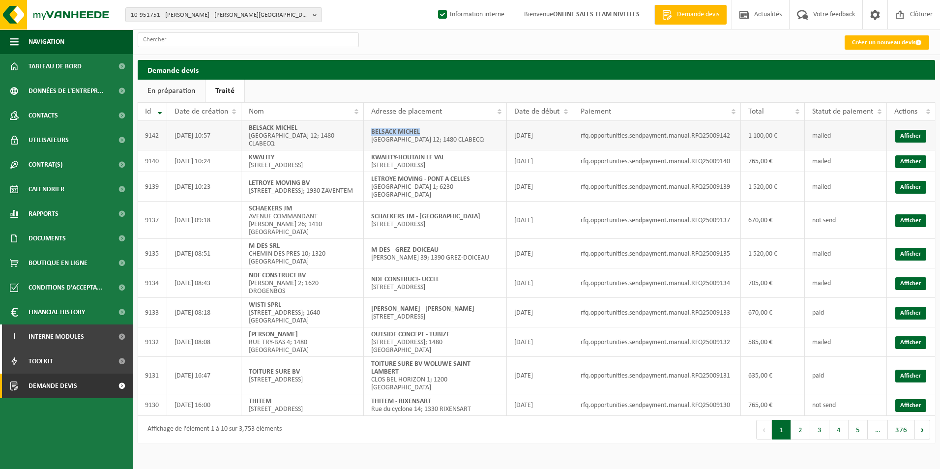
drag, startPoint x: 371, startPoint y: 132, endPoint x: 434, endPoint y: 132, distance: 63.4
click at [434, 132] on td "BELSACK MICHEL AVENUE DES ROSES 12; 1480 CLABECQ" at bounding box center [435, 135] width 143 height 29
copy strong "BELSACK MICHEL"
